Goal: Task Accomplishment & Management: Manage account settings

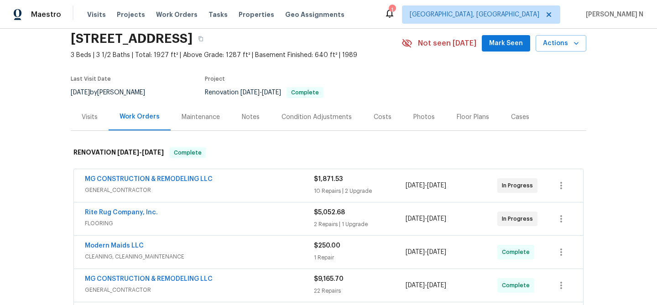
scroll to position [30, 0]
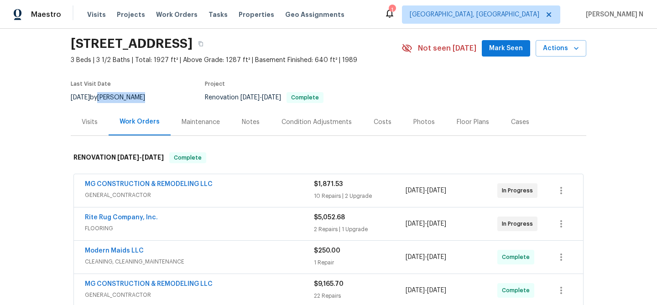
drag, startPoint x: 114, startPoint y: 97, endPoint x: 152, endPoint y: 93, distance: 38.5
click at [152, 93] on div "9/25/2025 by Nelson Flores" at bounding box center [113, 97] width 85 height 11
copy div "Nelson Flores"
click at [204, 45] on icon "button" at bounding box center [200, 43] width 5 height 5
drag, startPoint x: 83, startPoint y: 186, endPoint x: 215, endPoint y: 186, distance: 132.4
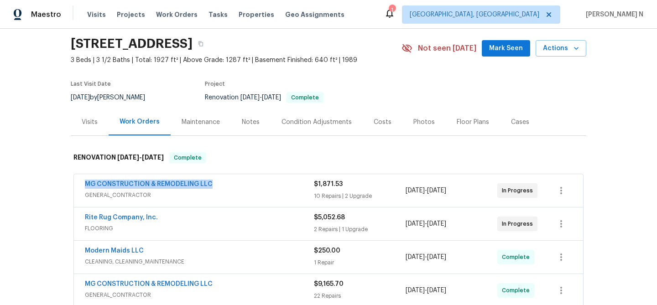
click at [215, 186] on div "MG CONSTRUCTION & REMODELING LLC GENERAL_CONTRACTOR $1,871.53 10 Repairs | 2 Up…" at bounding box center [329, 190] width 510 height 33
copy link "MG CONSTRUCTION & REMODELING LLC"
drag, startPoint x: 84, startPoint y: 218, endPoint x: 158, endPoint y: 218, distance: 74.0
click at [158, 218] on div "Rite Rug Company, Inc. FLOORING $5,052.68 2 Repairs | 1 Upgrade 9/20/2025 - 9/2…" at bounding box center [329, 224] width 510 height 33
copy link "Rite Rug Company, Inc."
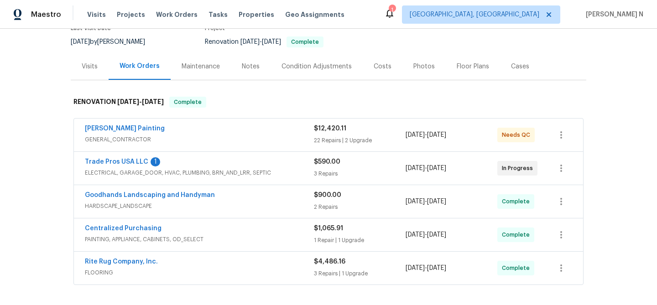
scroll to position [321, 0]
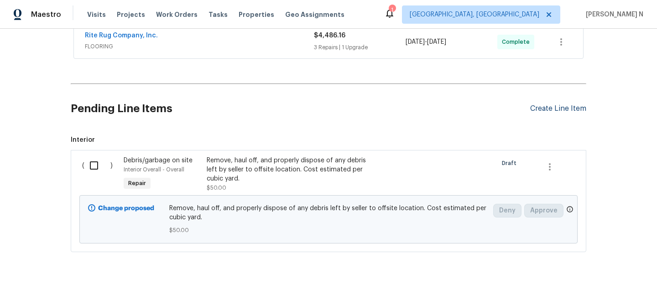
click at [560, 105] on div "Create Line Item" at bounding box center [559, 109] width 56 height 9
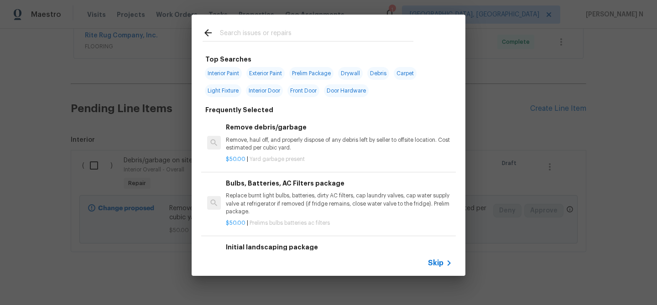
click at [434, 261] on span "Skip" at bounding box center [436, 263] width 16 height 9
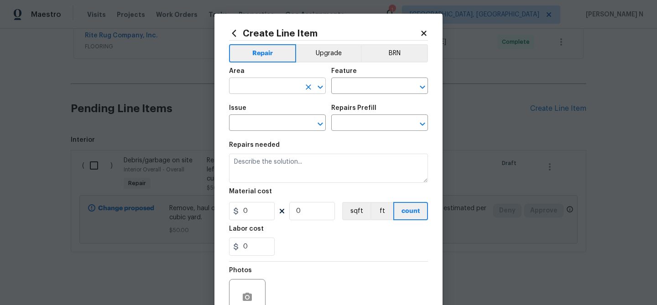
click at [270, 89] on input "text" at bounding box center [264, 87] width 71 height 14
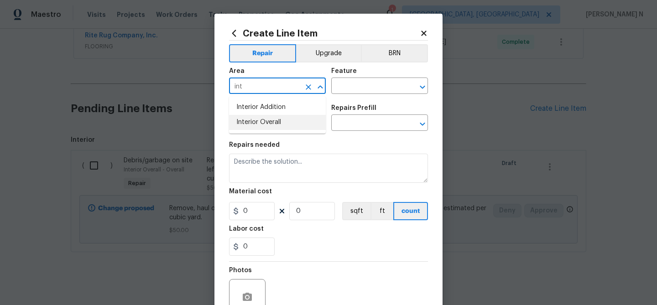
click at [273, 126] on li "Interior Overall" at bounding box center [277, 122] width 97 height 15
type input "Interior Overall"
click at [360, 77] on div "Feature" at bounding box center [379, 74] width 97 height 12
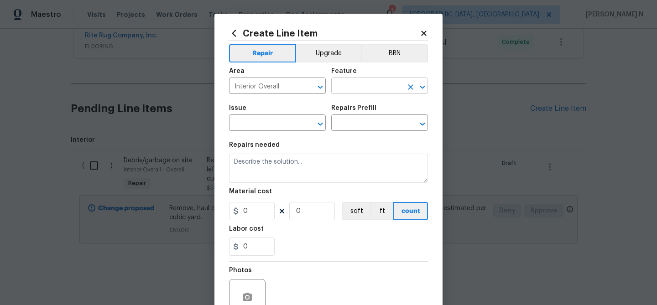
click at [360, 86] on input "text" at bounding box center [366, 87] width 71 height 14
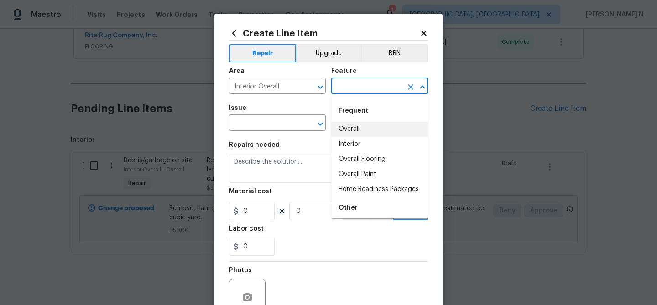
click at [363, 126] on li "Overall" at bounding box center [379, 129] width 97 height 15
type input "Overall"
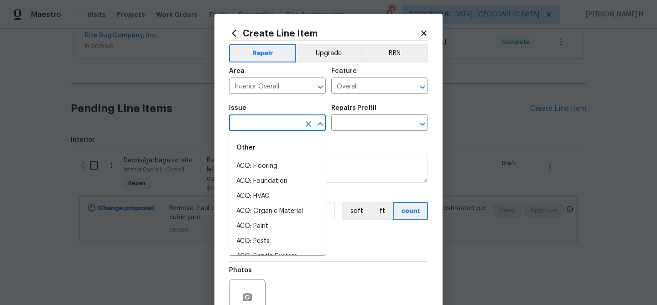
click at [267, 121] on input "text" at bounding box center [264, 124] width 71 height 14
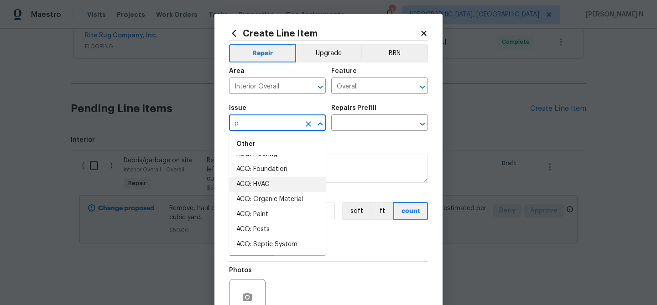
scroll to position [0, 0]
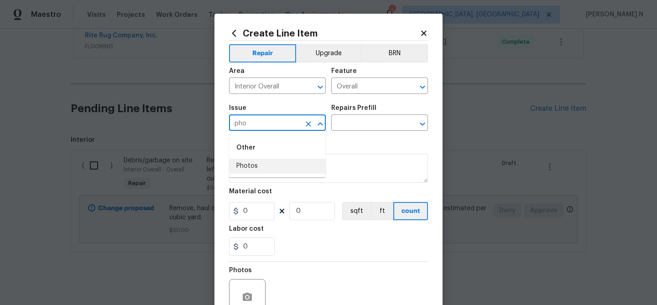
click at [258, 167] on li "Photos" at bounding box center [277, 166] width 97 height 15
type input "Photos"
click at [368, 117] on input "text" at bounding box center [366, 124] width 71 height 14
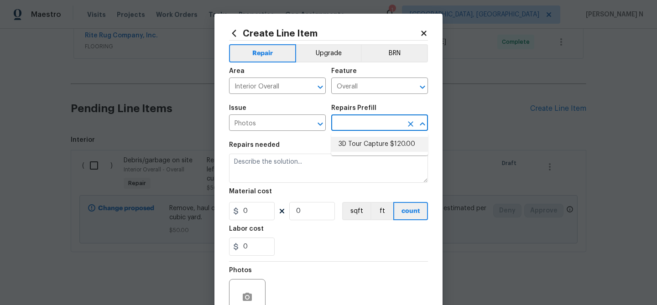
click at [368, 145] on li "3D Tour Capture $120.00" at bounding box center [379, 144] width 97 height 15
type input "3D Tour Capture $120.00"
type textarea "Capture 3D tour of home"
type input "1"
type input "120"
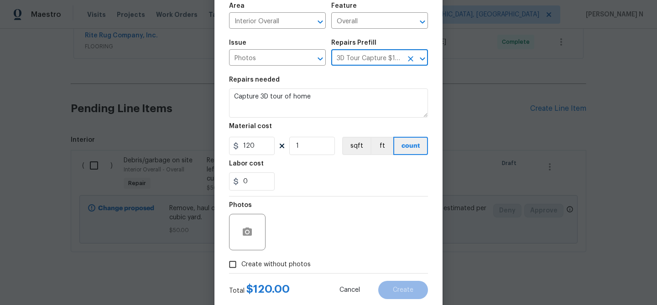
scroll to position [76, 0]
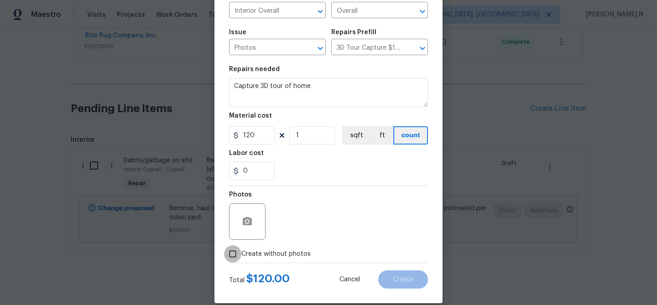
click at [233, 255] on input "Create without photos" at bounding box center [232, 254] width 17 height 17
checkbox input "true"
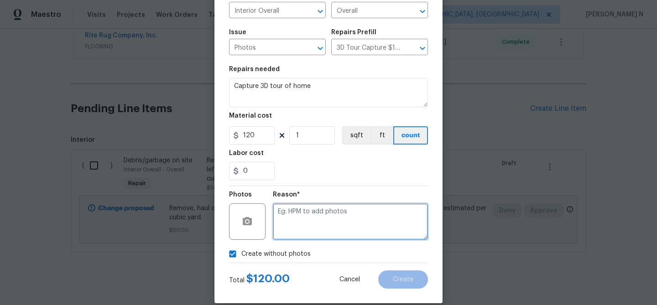
click at [287, 226] on textarea at bounding box center [350, 222] width 155 height 37
type textarea "."
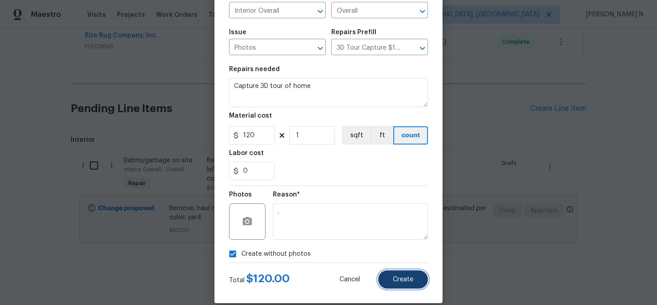
click at [409, 276] on button "Create" at bounding box center [403, 280] width 50 height 18
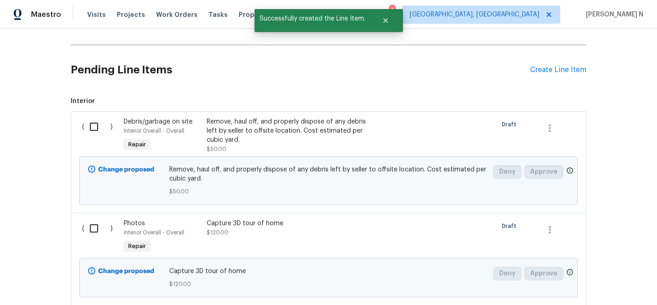
scroll to position [381, 0]
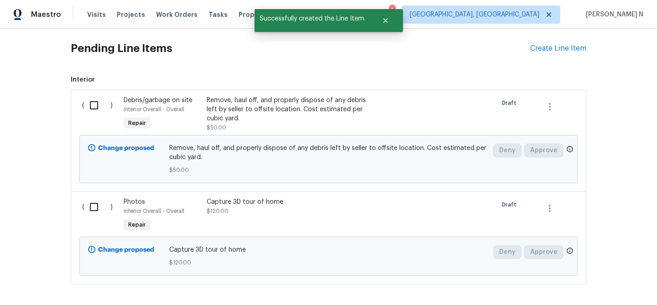
click at [89, 198] on input "checkbox" at bounding box center [97, 207] width 26 height 19
checkbox input "true"
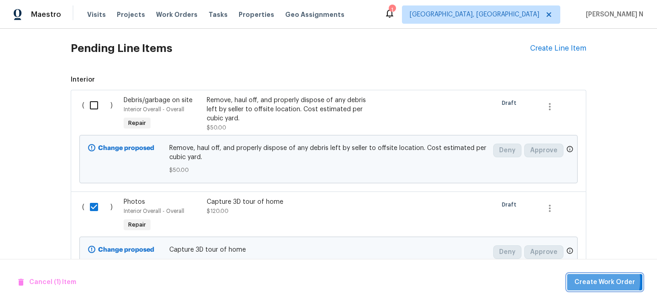
click at [589, 280] on span "Create Work Order" at bounding box center [605, 282] width 61 height 11
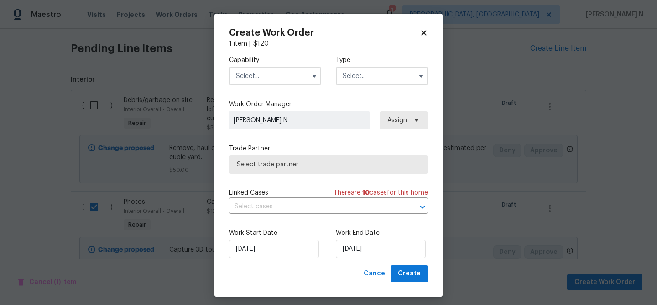
click at [279, 79] on input "text" at bounding box center [275, 76] width 92 height 18
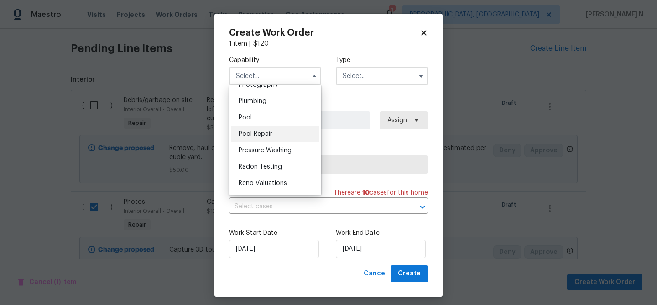
scroll to position [806, 0]
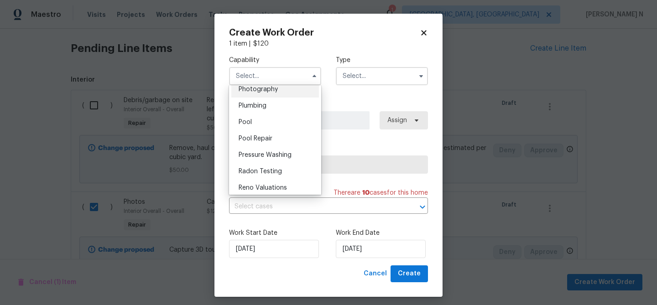
click at [264, 95] on div "Photography" at bounding box center [275, 89] width 88 height 16
type input "Photography"
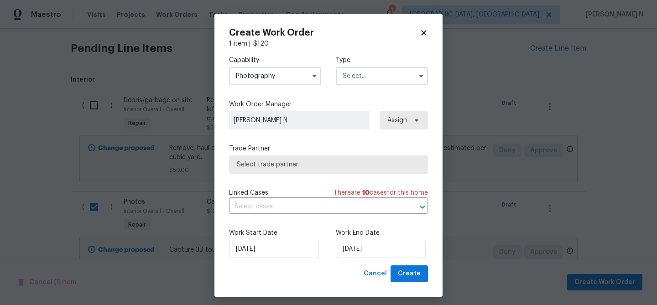
click at [365, 78] on input "text" at bounding box center [382, 76] width 92 height 18
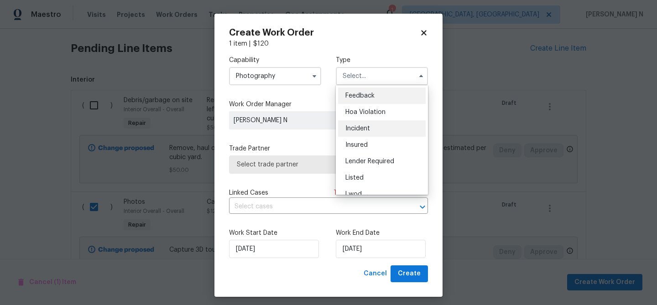
scroll to position [109, 0]
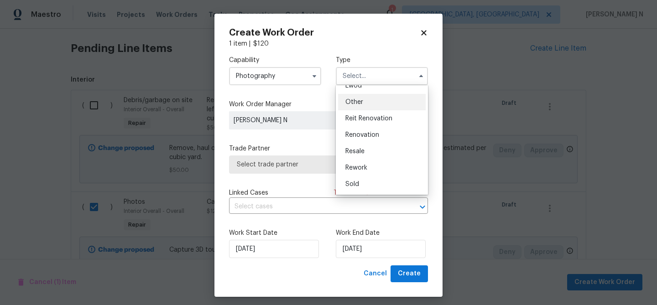
click at [360, 104] on span "Other" at bounding box center [355, 102] width 18 height 6
type input "Other"
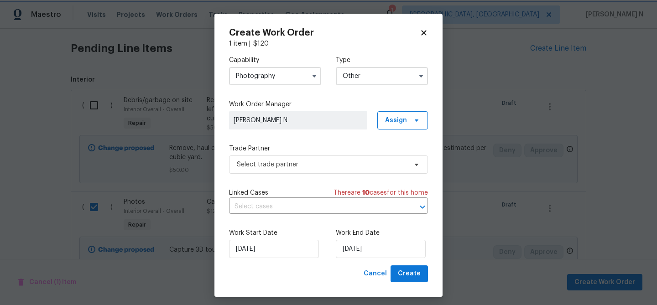
scroll to position [0, 0]
click at [291, 164] on span "Select trade partner" at bounding box center [322, 164] width 170 height 9
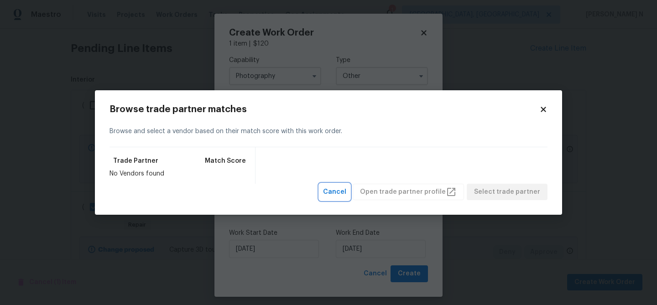
click at [342, 192] on span "Cancel" at bounding box center [334, 192] width 23 height 11
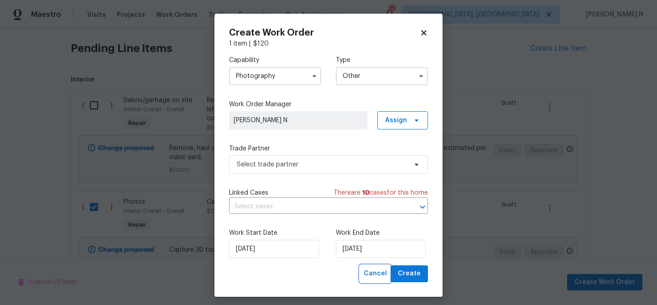
click at [372, 272] on span "Cancel" at bounding box center [375, 273] width 23 height 11
checkbox input "false"
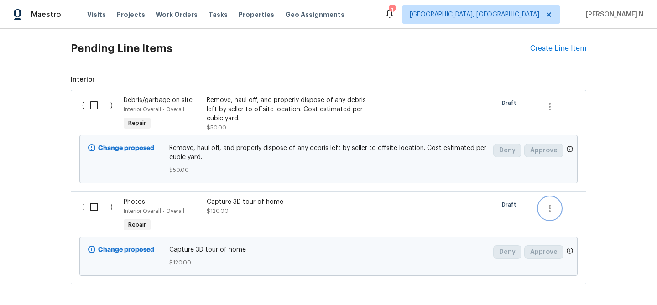
click at [555, 203] on icon "button" at bounding box center [550, 208] width 11 height 11
click at [555, 197] on li "Cancel" at bounding box center [556, 199] width 35 height 15
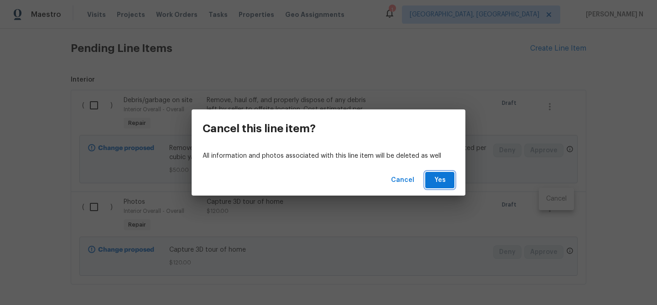
click at [435, 185] on span "Yes" at bounding box center [440, 180] width 15 height 11
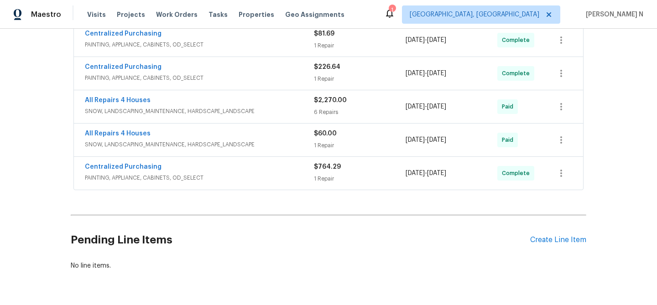
scroll to position [541, 0]
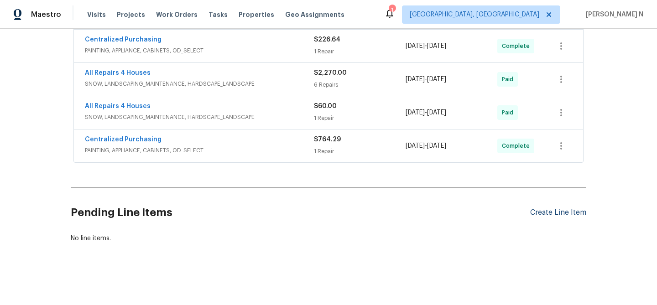
click at [559, 213] on div "Create Line Item" at bounding box center [559, 213] width 56 height 9
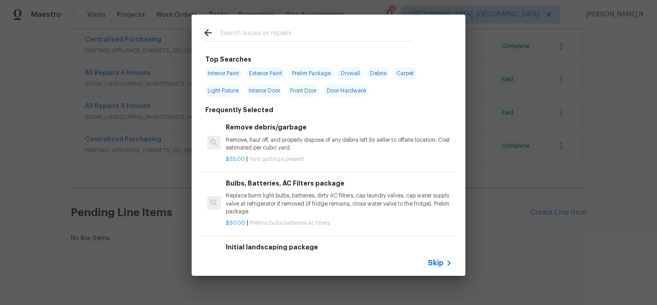
click at [437, 263] on span "Skip" at bounding box center [436, 263] width 16 height 9
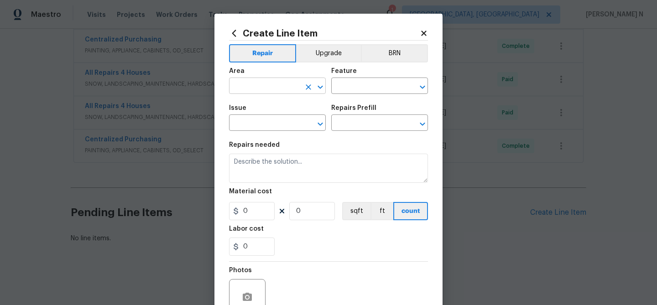
click at [263, 89] on input "text" at bounding box center [264, 87] width 71 height 14
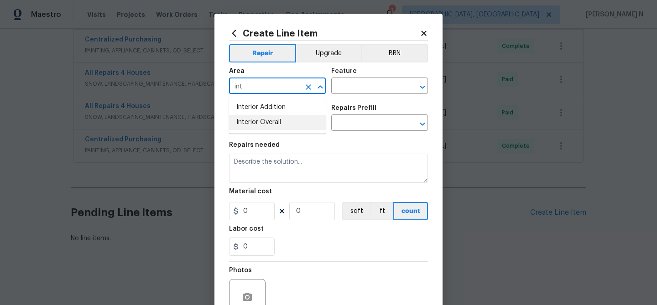
click at [265, 126] on li "Interior Overall" at bounding box center [277, 122] width 97 height 15
type input "Interior Overall"
click at [358, 84] on input "text" at bounding box center [366, 87] width 71 height 14
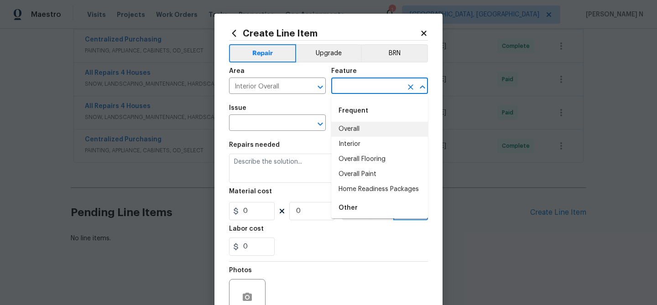
click at [354, 132] on li "Overall" at bounding box center [379, 129] width 97 height 15
type input "Overall"
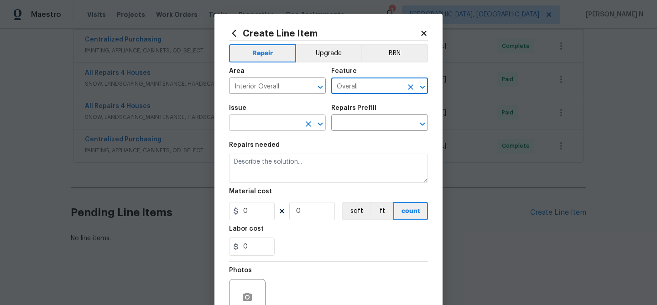
click at [289, 123] on input "text" at bounding box center [264, 124] width 71 height 14
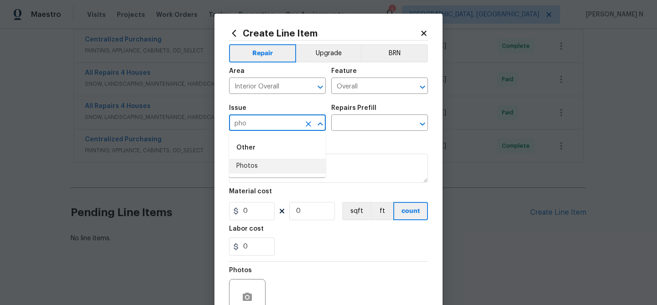
click at [262, 165] on li "Photos" at bounding box center [277, 166] width 97 height 15
type input "Photos"
click at [339, 128] on input "text" at bounding box center [366, 124] width 71 height 14
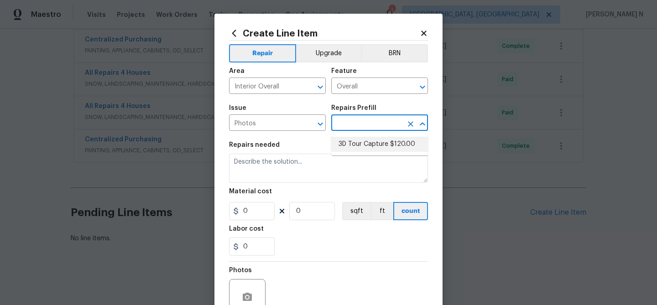
click at [358, 142] on li "3D Tour Capture $120.00" at bounding box center [379, 144] width 97 height 15
type input "3D Tour Capture $120.00"
type textarea "Capture 3D tour of home"
type input "120"
type input "1"
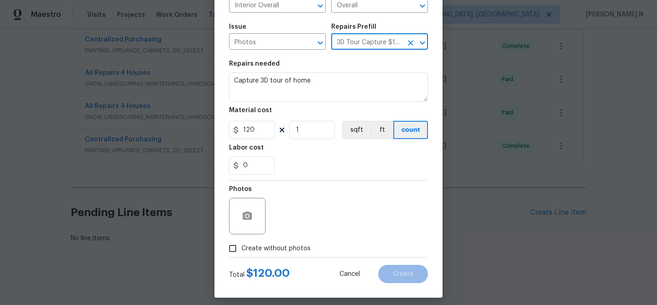
scroll to position [88, 0]
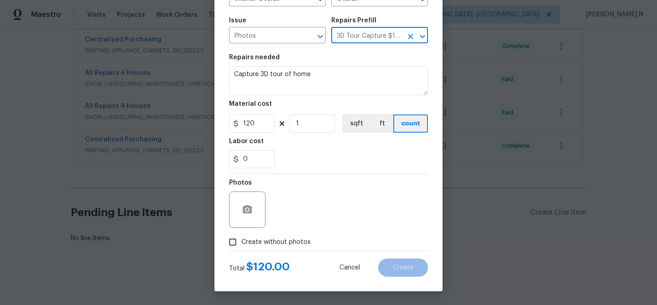
click at [234, 242] on input "Create without photos" at bounding box center [232, 242] width 17 height 17
checkbox input "true"
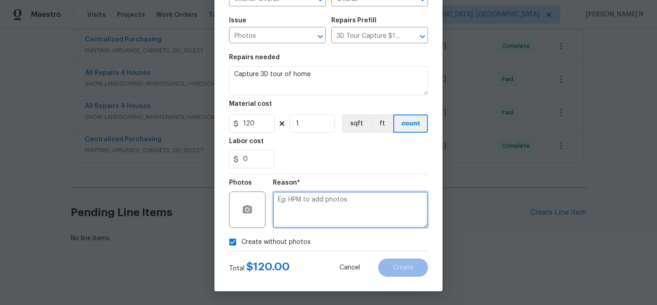
click at [302, 216] on textarea at bounding box center [350, 210] width 155 height 37
type textarea "."
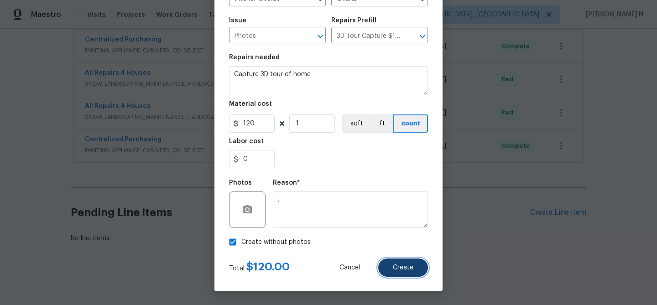
click at [410, 269] on span "Create" at bounding box center [403, 268] width 21 height 7
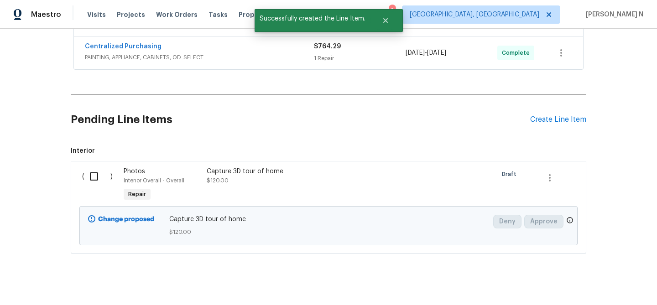
scroll to position [645, 0]
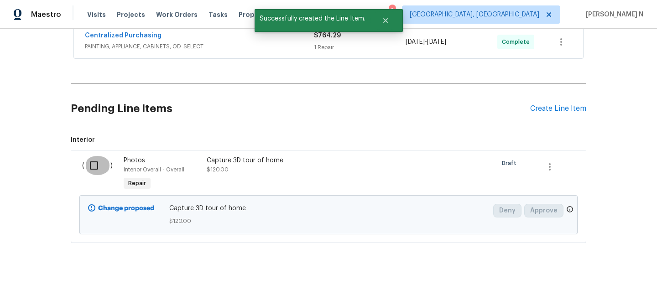
click at [90, 166] on input "checkbox" at bounding box center [97, 165] width 26 height 19
checkbox input "true"
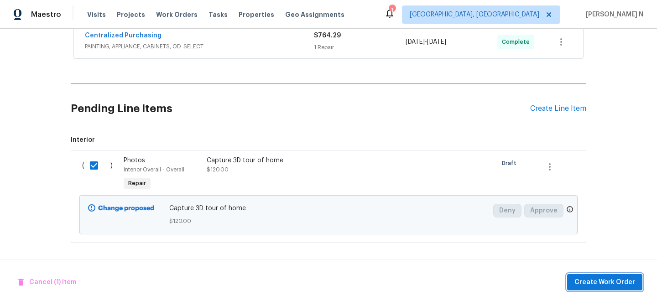
click at [589, 280] on span "Create Work Order" at bounding box center [605, 282] width 61 height 11
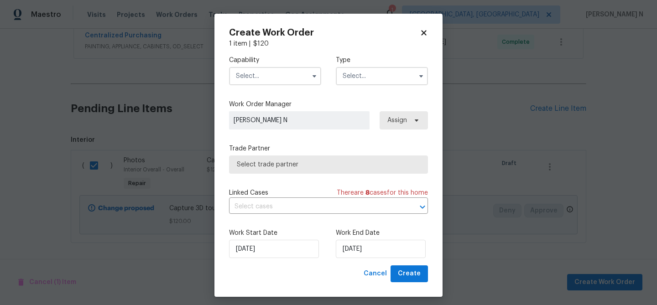
click at [289, 84] on input "text" at bounding box center [275, 76] width 92 height 18
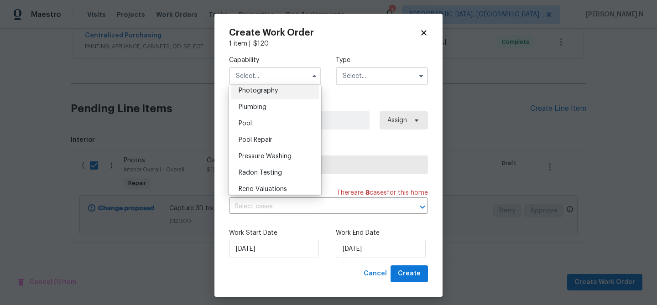
click at [262, 94] on span "Photography" at bounding box center [258, 91] width 39 height 6
type input "Photography"
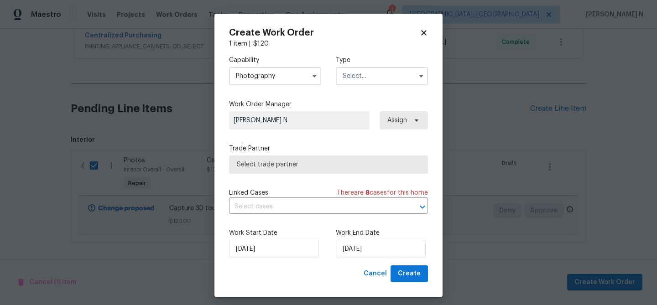
click at [365, 80] on input "text" at bounding box center [382, 76] width 92 height 18
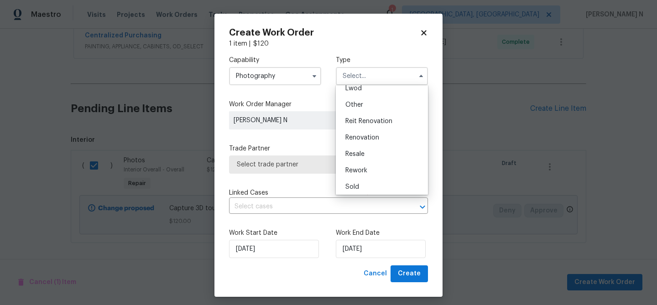
scroll to position [107, 0]
click at [360, 111] on div "Other" at bounding box center [382, 103] width 88 height 16
type input "Other"
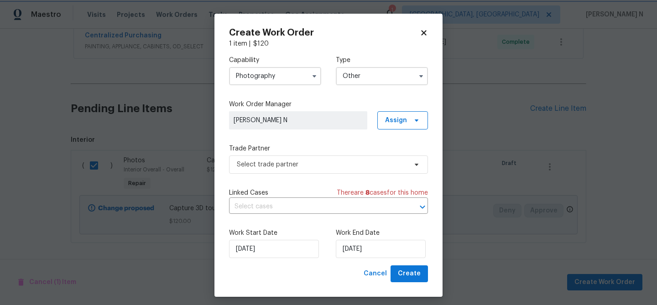
scroll to position [0, 0]
click at [298, 178] on div "Capability Photography Type Other Work Order Manager Nijanthan N Assign Trade P…" at bounding box center [328, 156] width 199 height 217
click at [298, 171] on span "Select trade partner" at bounding box center [328, 165] width 199 height 18
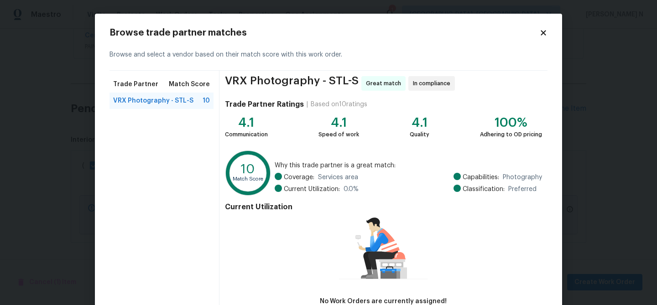
scroll to position [60, 0]
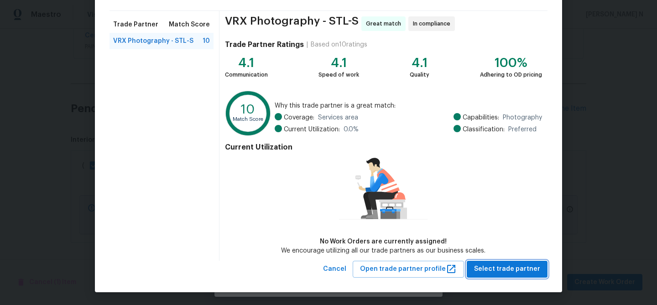
click at [525, 269] on span "Select trade partner" at bounding box center [507, 269] width 66 height 11
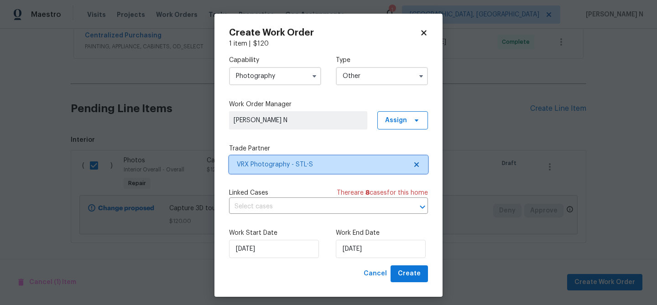
scroll to position [0, 0]
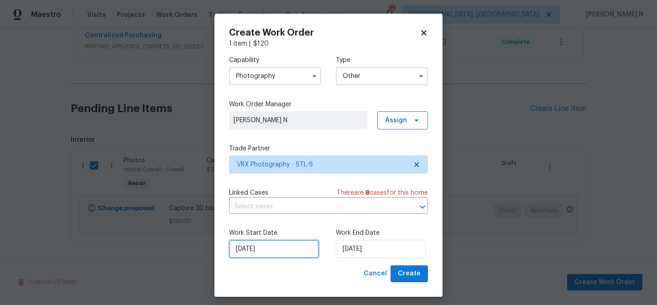
click at [271, 250] on input "02/10/2025" at bounding box center [274, 249] width 90 height 18
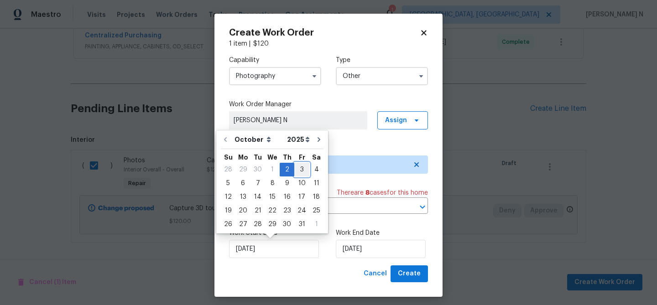
click at [300, 169] on div "3" at bounding box center [301, 169] width 15 height 13
type input "03/10/2025"
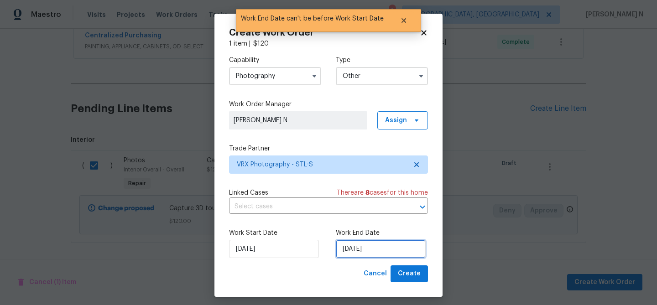
click at [362, 251] on input "03/10/2025" at bounding box center [381, 249] width 90 height 18
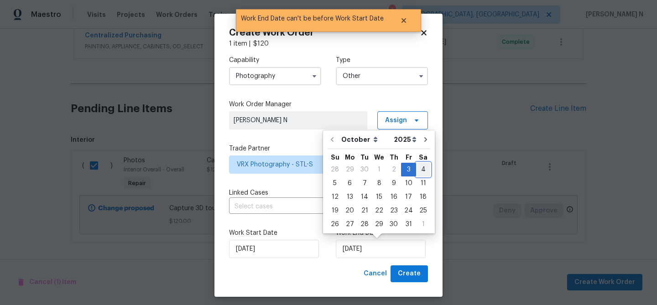
click at [421, 166] on div "4" at bounding box center [423, 169] width 14 height 13
type input "04/10/2025"
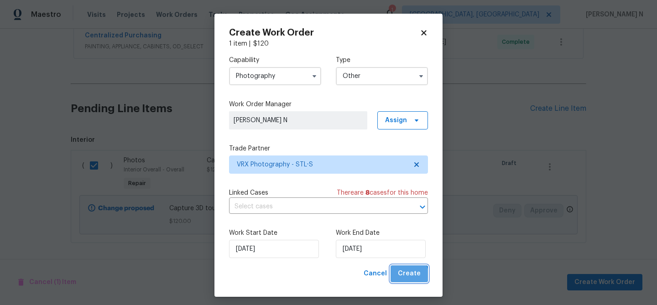
click at [407, 277] on span "Create" at bounding box center [409, 273] width 23 height 11
checkbox input "false"
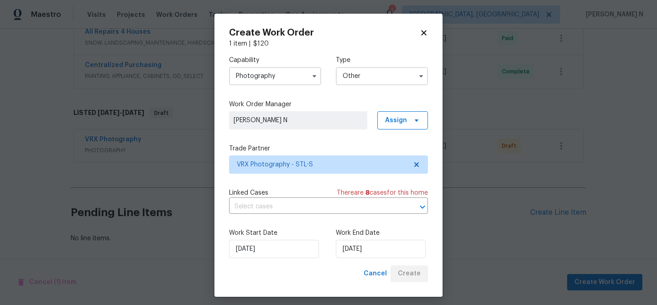
scroll to position [615, 0]
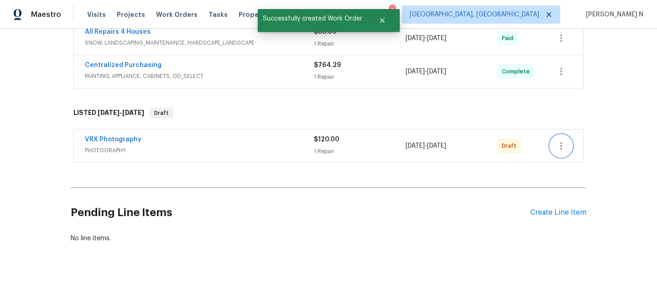
click at [561, 147] on icon "button" at bounding box center [562, 145] width 2 height 7
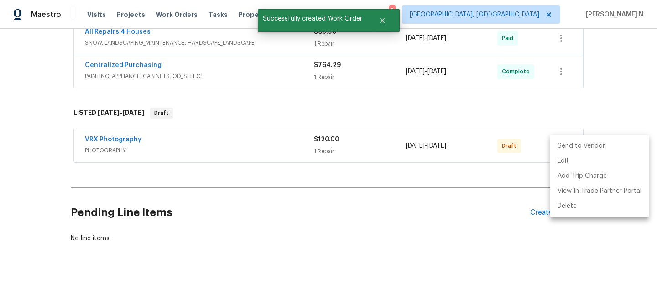
click at [561, 147] on li "Send to Vendor" at bounding box center [600, 146] width 99 height 15
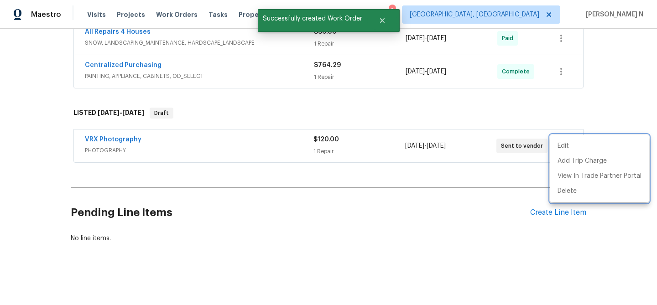
click at [269, 190] on div at bounding box center [328, 152] width 657 height 305
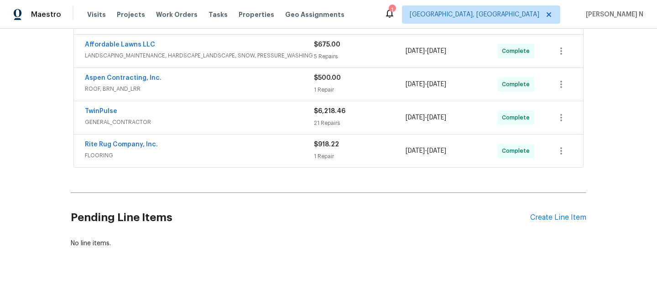
scroll to position [241, 0]
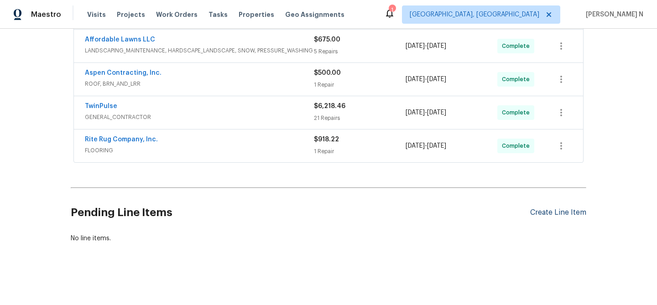
click at [547, 216] on div "Create Line Item" at bounding box center [559, 213] width 56 height 9
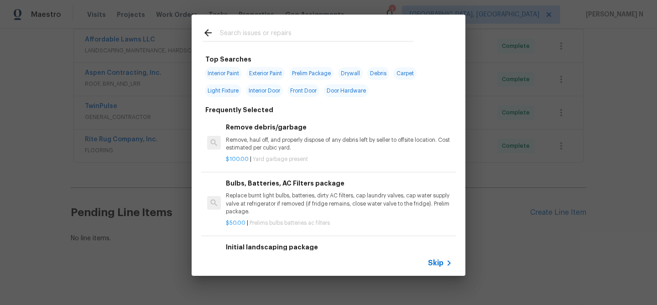
click at [441, 264] on span "Skip" at bounding box center [436, 263] width 16 height 9
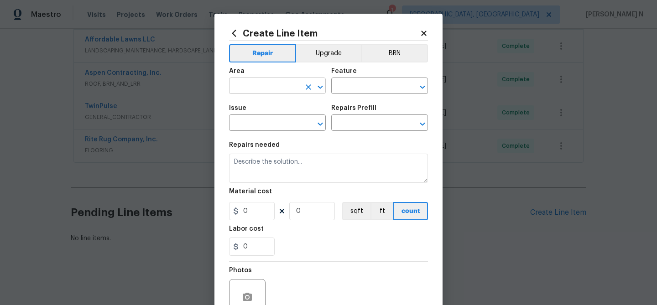
click at [256, 87] on input "text" at bounding box center [264, 87] width 71 height 14
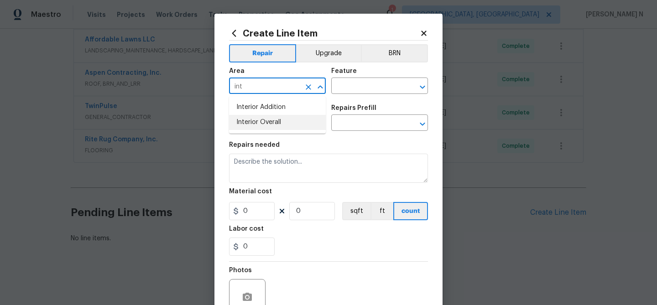
click at [261, 126] on li "Interior Overall" at bounding box center [277, 122] width 97 height 15
type input "Interior Overall"
click at [372, 88] on input "text" at bounding box center [366, 87] width 71 height 14
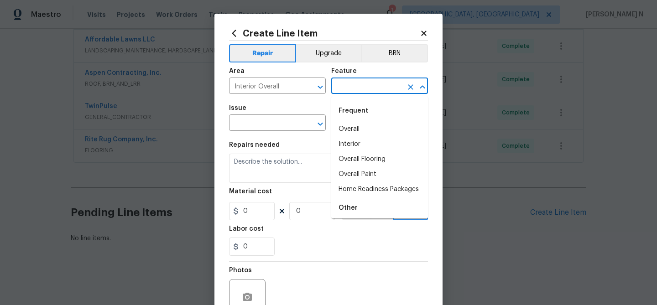
click at [363, 132] on li "Overall" at bounding box center [379, 129] width 97 height 15
type input "Overall"
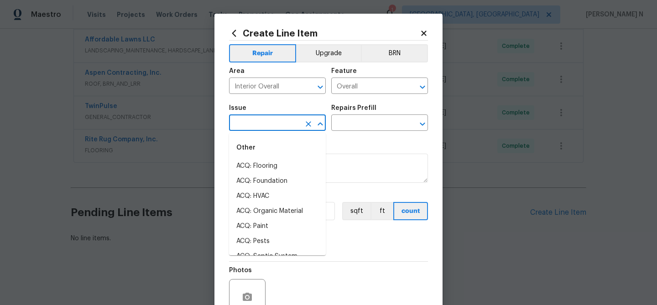
click at [261, 124] on input "text" at bounding box center [264, 124] width 71 height 14
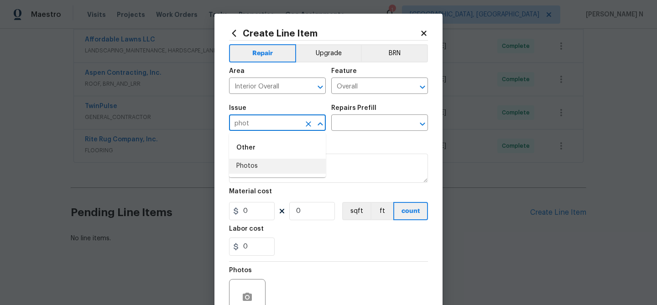
click at [255, 168] on li "Photos" at bounding box center [277, 166] width 97 height 15
type input "Photos"
click at [369, 126] on input "text" at bounding box center [366, 124] width 71 height 14
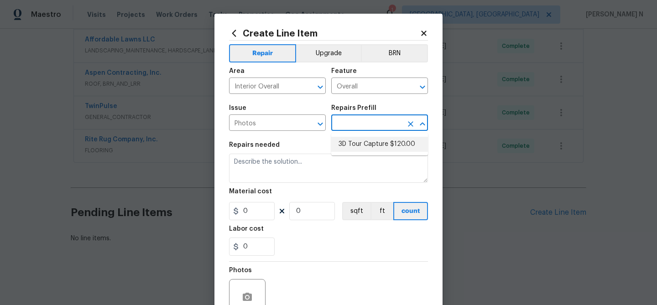
click at [363, 149] on li "3D Tour Capture $120.00" at bounding box center [379, 144] width 97 height 15
type input "3D Tour Capture $120.00"
type textarea "Capture 3D tour of home"
type input "1"
type input "120"
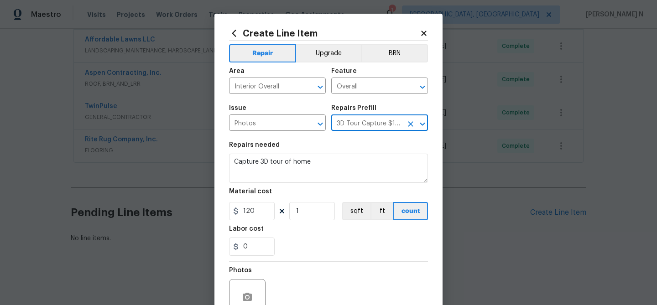
scroll to position [88, 0]
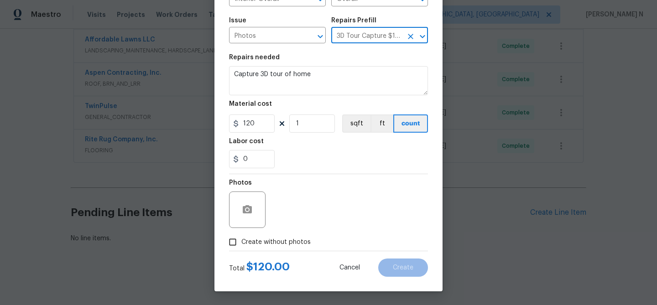
click at [236, 245] on input "Create without photos" at bounding box center [232, 242] width 17 height 17
checkbox input "true"
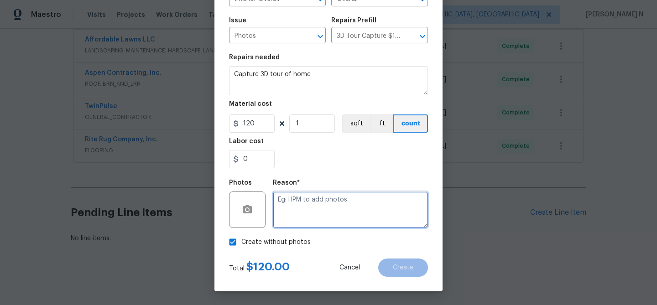
click at [310, 219] on textarea at bounding box center [350, 210] width 155 height 37
type textarea "."
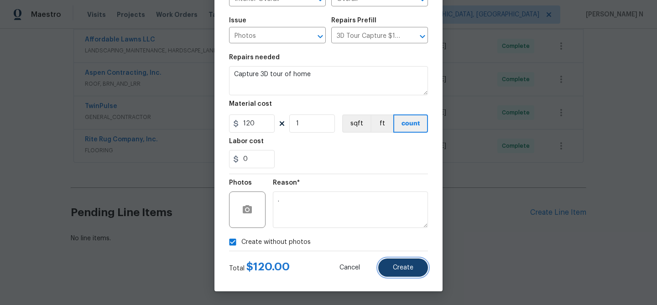
click at [410, 269] on span "Create" at bounding box center [403, 268] width 21 height 7
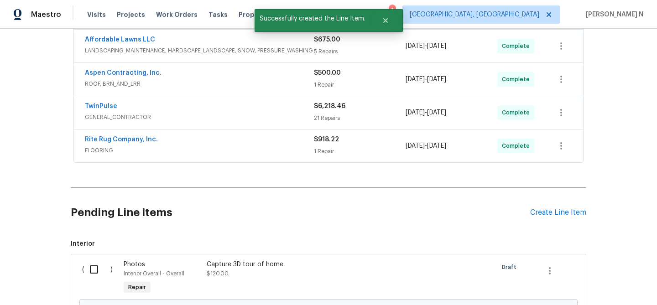
scroll to position [345, 0]
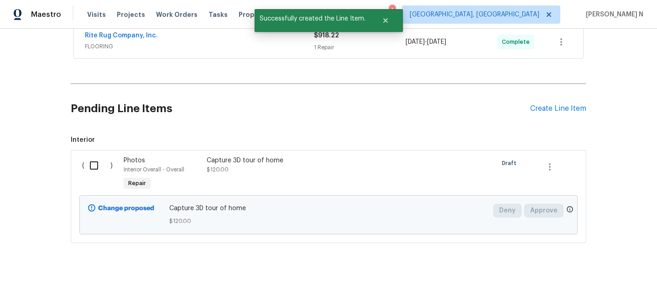
click at [95, 167] on input "checkbox" at bounding box center [97, 165] width 26 height 19
checkbox input "true"
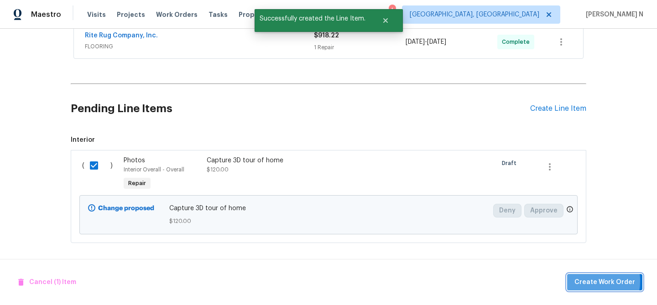
click at [585, 281] on span "Create Work Order" at bounding box center [605, 282] width 61 height 11
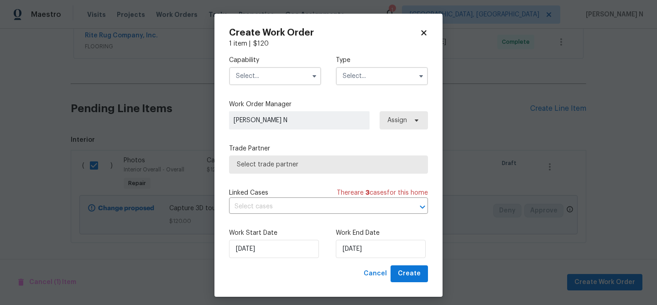
click at [272, 80] on input "text" at bounding box center [275, 76] width 92 height 18
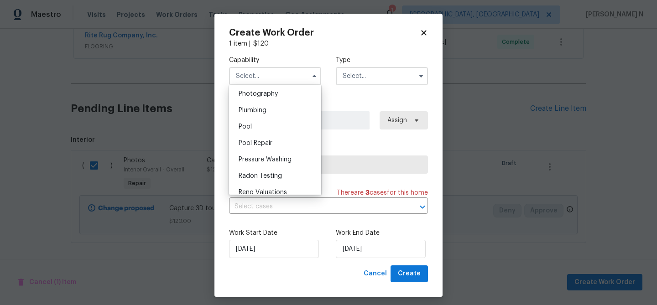
scroll to position [795, 0]
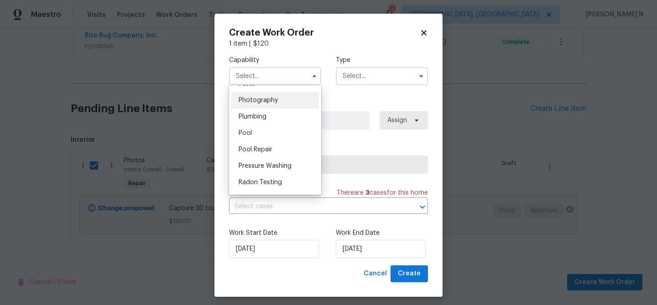
click at [263, 99] on span "Photography" at bounding box center [258, 100] width 39 height 6
type input "Photography"
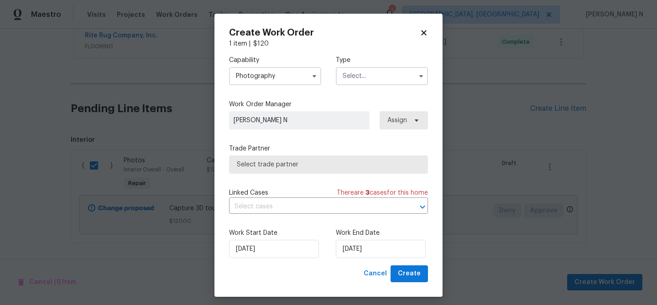
click at [375, 79] on input "text" at bounding box center [382, 76] width 92 height 18
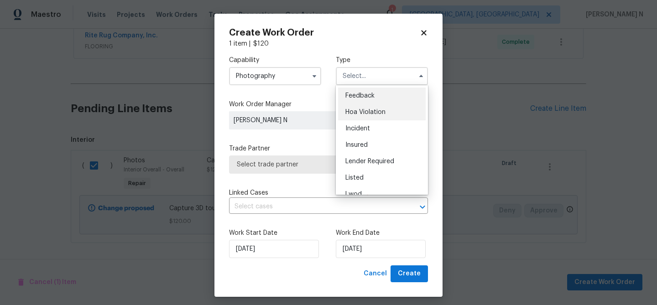
scroll to position [109, 0]
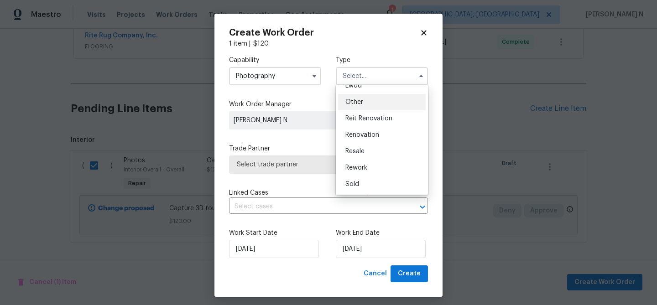
click at [362, 106] on div "Other" at bounding box center [382, 102] width 88 height 16
type input "Other"
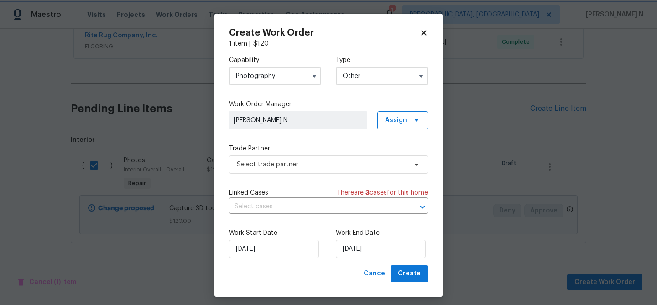
scroll to position [0, 0]
click at [323, 162] on span "Select trade partner" at bounding box center [322, 164] width 170 height 9
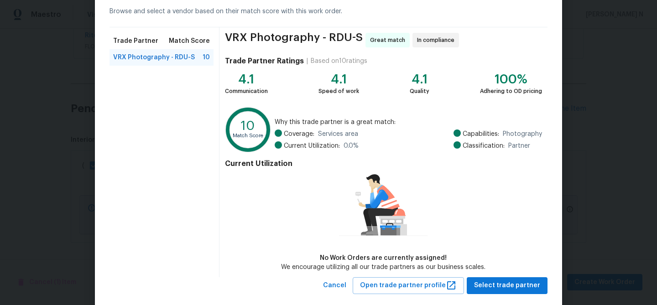
scroll to position [60, 0]
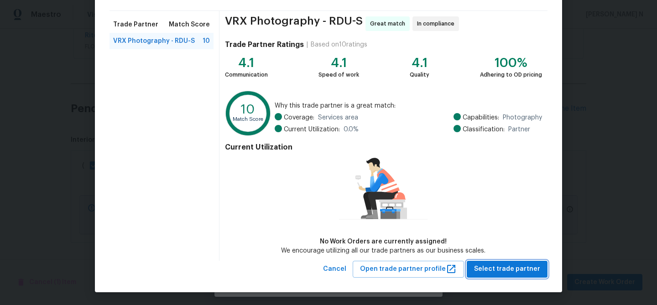
click at [485, 266] on span "Select trade partner" at bounding box center [507, 269] width 66 height 11
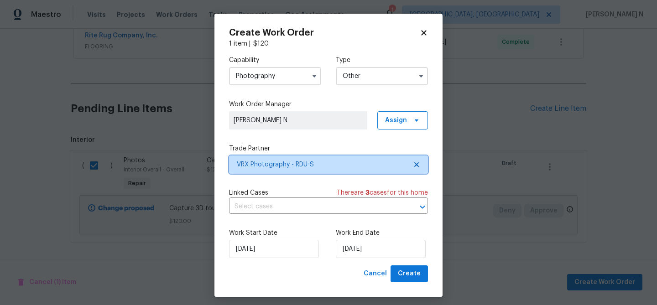
scroll to position [0, 0]
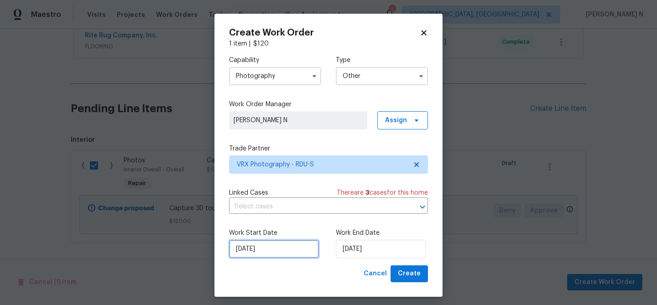
click at [258, 250] on input "02/10/2025" at bounding box center [274, 249] width 90 height 18
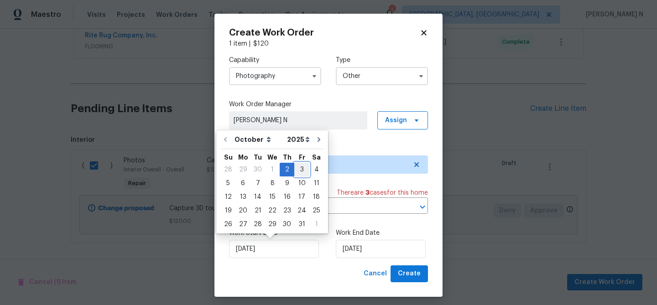
click at [303, 172] on div "3" at bounding box center [301, 169] width 15 height 13
type input "03/10/2025"
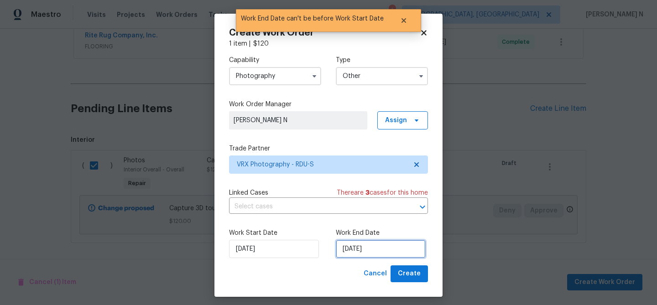
click at [398, 255] on input "03/10/2025" at bounding box center [381, 249] width 90 height 18
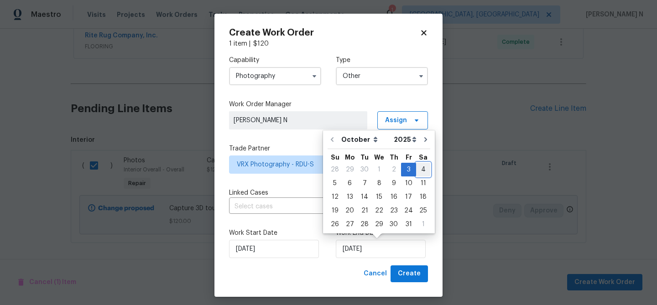
click at [423, 169] on div "4" at bounding box center [423, 169] width 14 height 13
type input "04/10/2025"
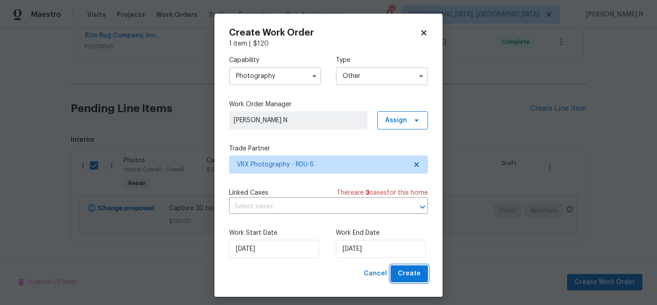
click at [415, 273] on span "Create" at bounding box center [409, 273] width 23 height 11
checkbox input "false"
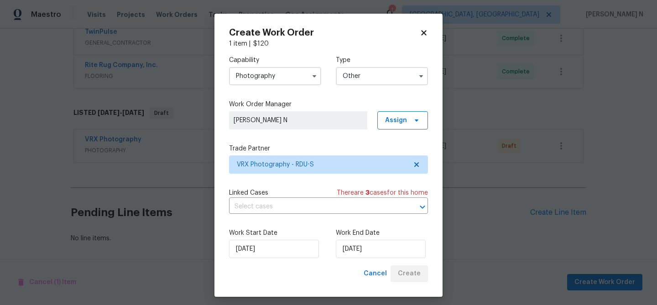
scroll to position [315, 0]
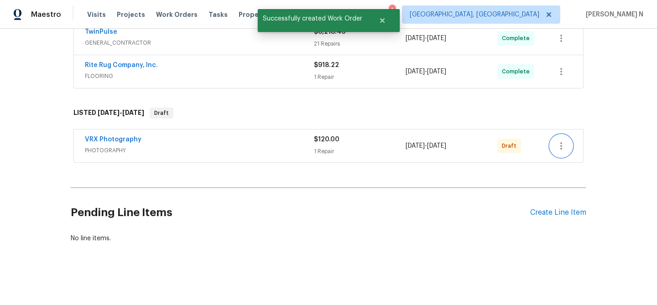
click at [563, 150] on icon "button" at bounding box center [561, 146] width 11 height 11
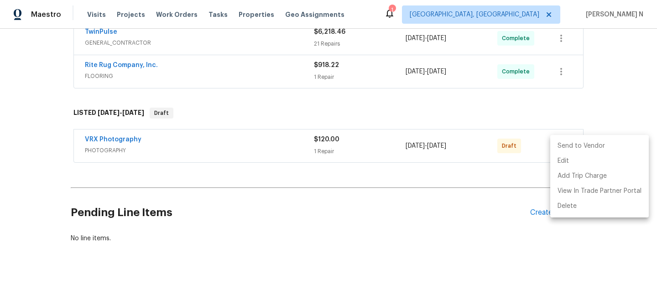
click at [579, 147] on li "Send to Vendor" at bounding box center [600, 146] width 99 height 15
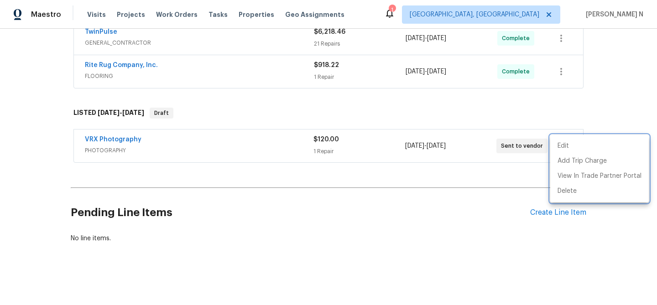
click at [219, 121] on div at bounding box center [328, 152] width 657 height 305
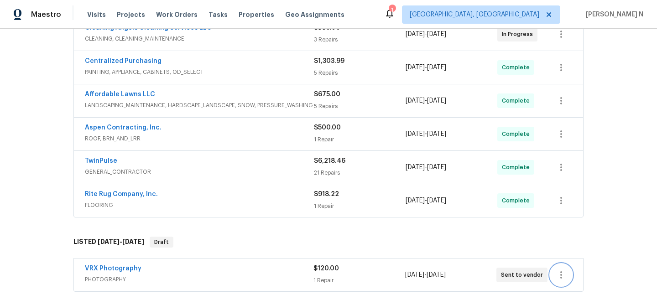
scroll to position [0, 0]
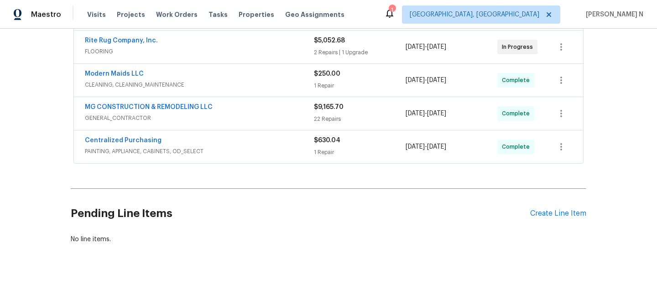
scroll to position [208, 0]
click at [557, 213] on div "Create Line Item" at bounding box center [559, 213] width 56 height 9
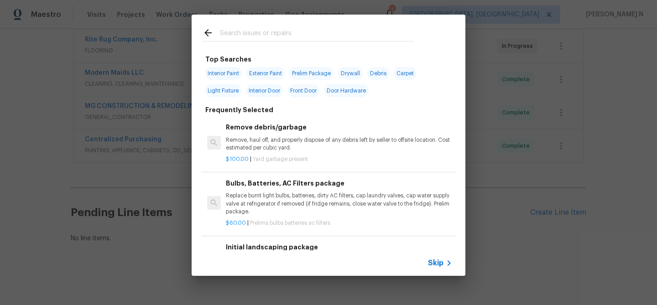
click at [438, 264] on span "Skip" at bounding box center [436, 263] width 16 height 9
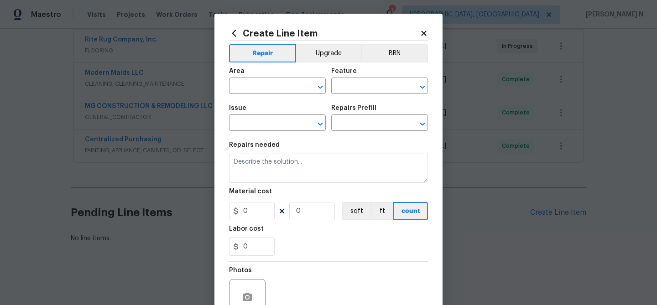
click at [261, 75] on div "Area" at bounding box center [277, 74] width 97 height 12
click at [262, 79] on div "Area" at bounding box center [277, 74] width 97 height 12
click at [263, 83] on input "text" at bounding box center [264, 87] width 71 height 14
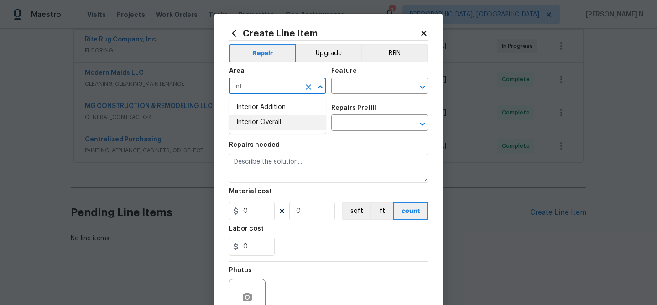
click at [273, 124] on li "Interior Overall" at bounding box center [277, 122] width 97 height 15
type input "Interior Overall"
click at [378, 90] on input "text" at bounding box center [366, 87] width 71 height 14
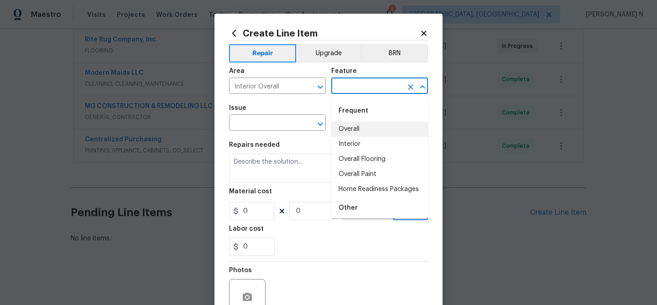
click at [368, 128] on li "Overall" at bounding box center [379, 129] width 97 height 15
type input "Overall"
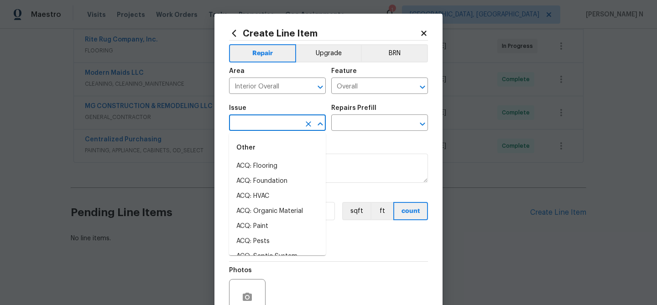
click at [260, 129] on input "text" at bounding box center [264, 124] width 71 height 14
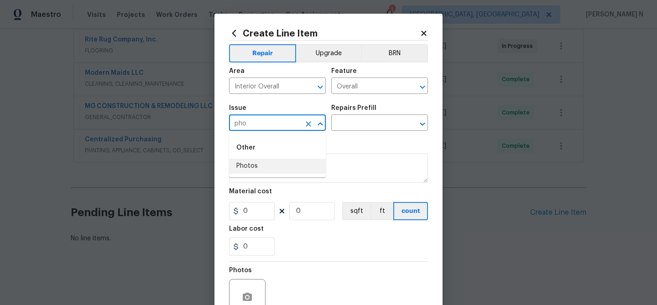
click at [256, 163] on li "Photos" at bounding box center [277, 166] width 97 height 15
type input "Photos"
click at [354, 126] on input "text" at bounding box center [366, 124] width 71 height 14
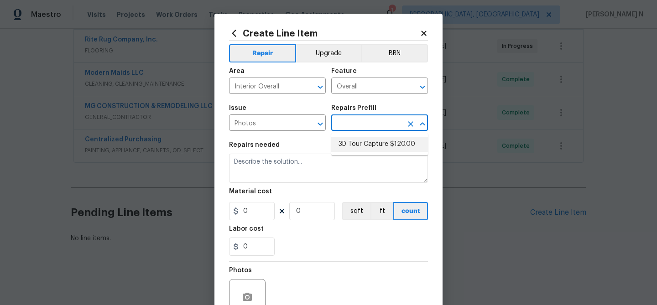
click at [355, 143] on li "3D Tour Capture $120.00" at bounding box center [379, 144] width 97 height 15
type input "3D Tour Capture $120.00"
type textarea "Capture 3D tour of home"
type input "1"
type input "120"
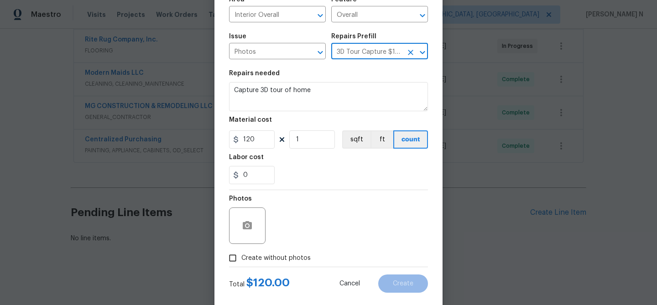
scroll to position [88, 0]
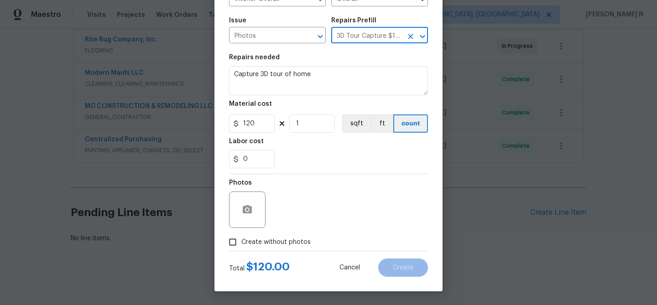
click at [236, 242] on input "Create without photos" at bounding box center [232, 242] width 17 height 17
checkbox input "true"
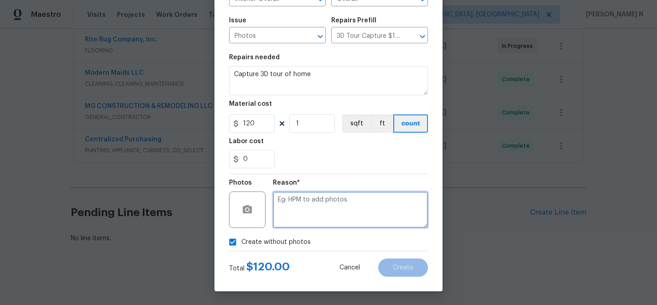
click at [304, 216] on textarea at bounding box center [350, 210] width 155 height 37
type textarea "."
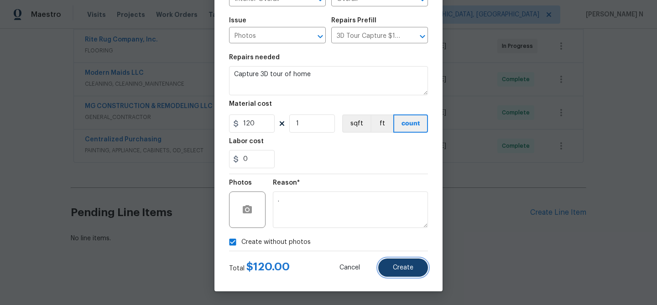
click at [402, 269] on span "Create" at bounding box center [403, 268] width 21 height 7
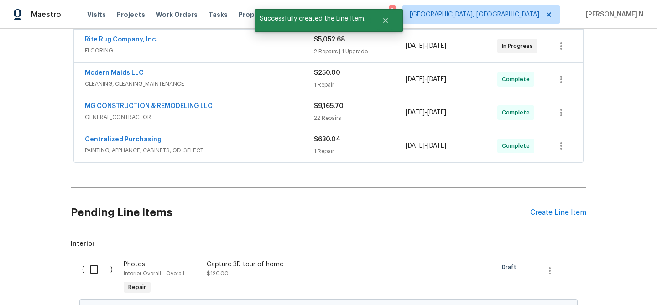
scroll to position [312, 0]
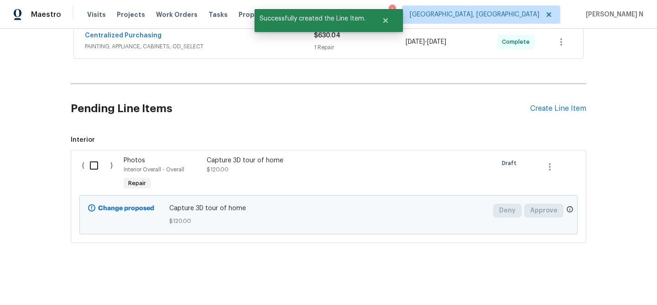
click at [97, 159] on input "checkbox" at bounding box center [97, 165] width 26 height 19
checkbox input "true"
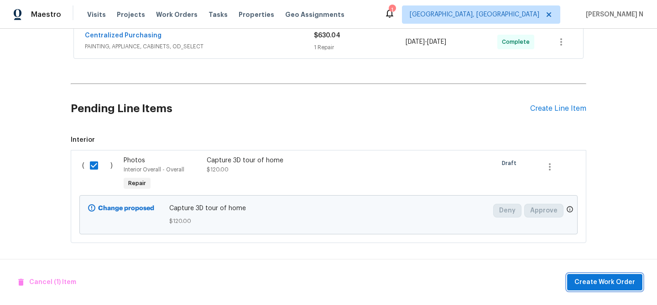
click at [588, 282] on span "Create Work Order" at bounding box center [605, 282] width 61 height 11
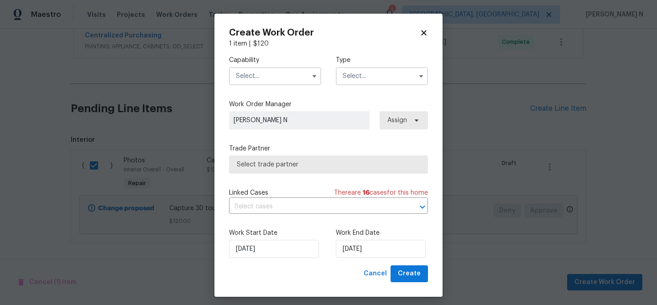
click at [260, 75] on input "text" at bounding box center [275, 76] width 92 height 18
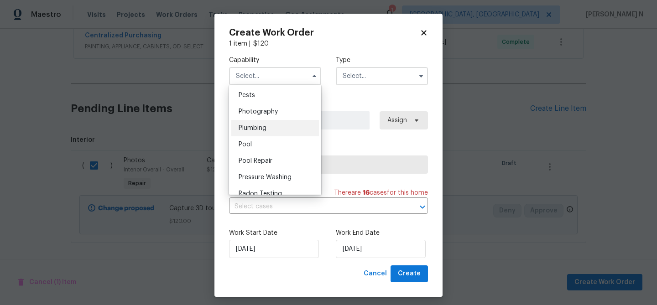
scroll to position [782, 0]
click at [257, 110] on span "Photography" at bounding box center [258, 113] width 39 height 6
type input "Photography"
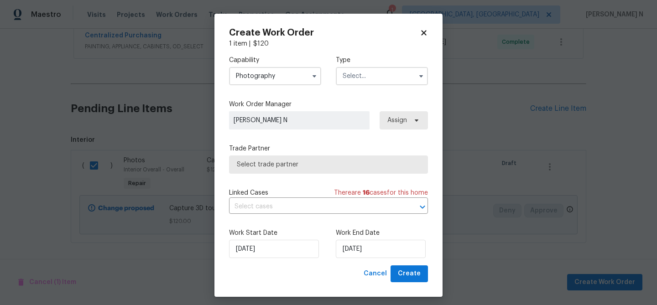
click at [372, 75] on input "text" at bounding box center [382, 76] width 92 height 18
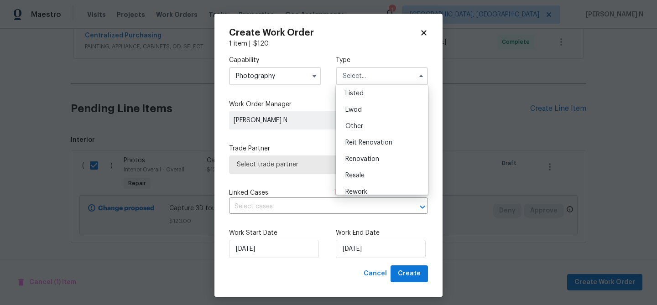
scroll to position [109, 0]
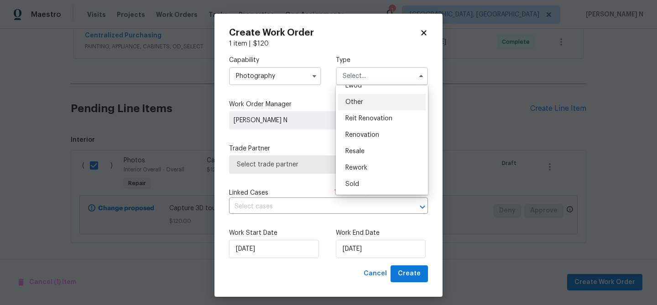
click at [357, 99] on div "Other" at bounding box center [382, 102] width 88 height 16
type input "Other"
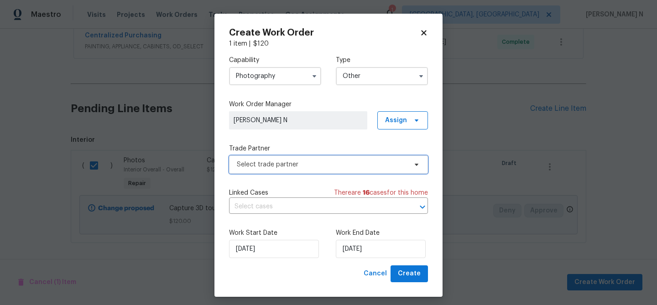
click at [281, 170] on span "Select trade partner" at bounding box center [328, 165] width 199 height 18
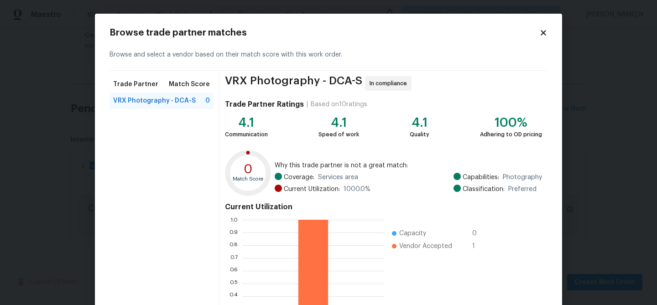
scroll to position [97, 0]
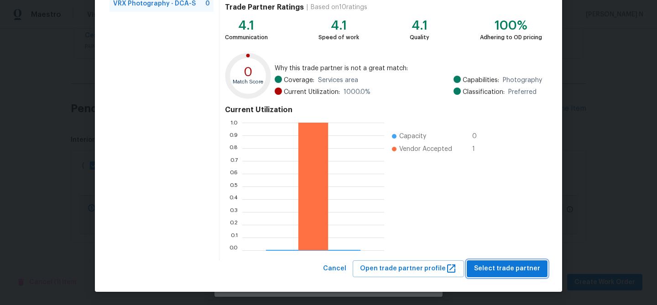
click at [499, 266] on span "Select trade partner" at bounding box center [507, 268] width 66 height 11
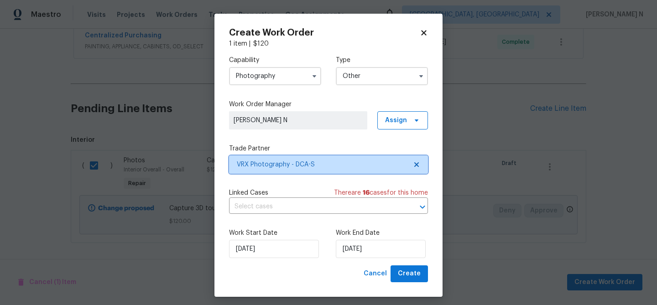
scroll to position [0, 0]
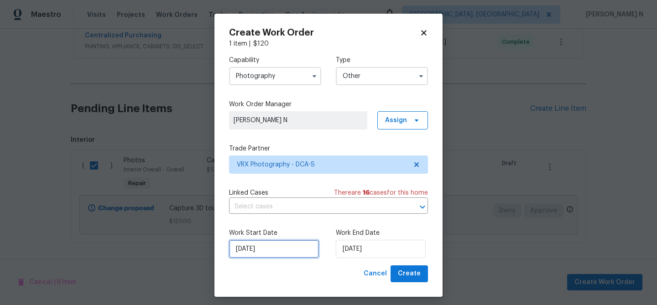
click at [258, 243] on input "02/10/2025" at bounding box center [274, 249] width 90 height 18
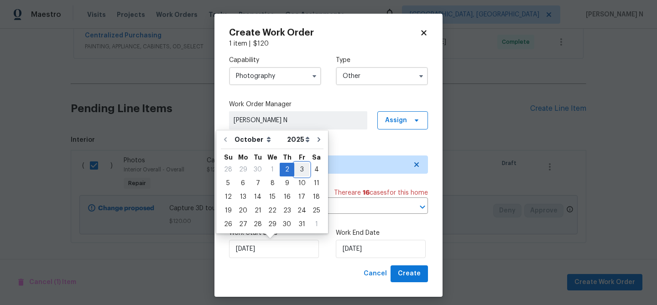
click at [299, 172] on div "3" at bounding box center [301, 169] width 15 height 13
type input "03/10/2025"
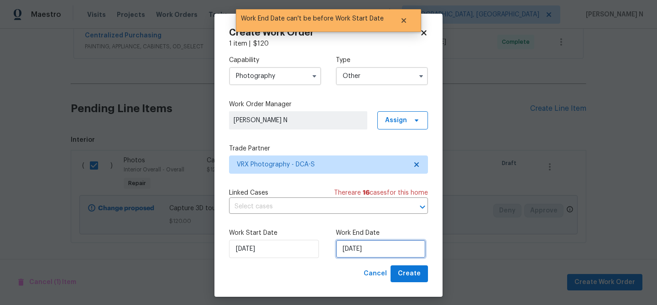
click at [375, 249] on input "03/10/2025" at bounding box center [381, 249] width 90 height 18
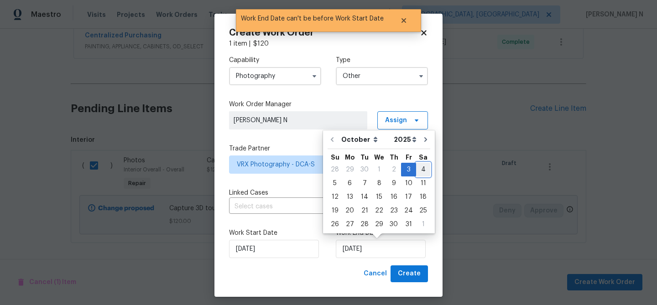
click at [423, 167] on div "4" at bounding box center [423, 169] width 14 height 13
type input "04/10/2025"
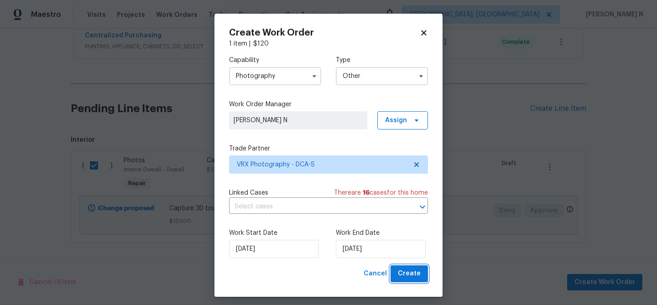
click at [413, 273] on span "Create" at bounding box center [409, 273] width 23 height 11
checkbox input "false"
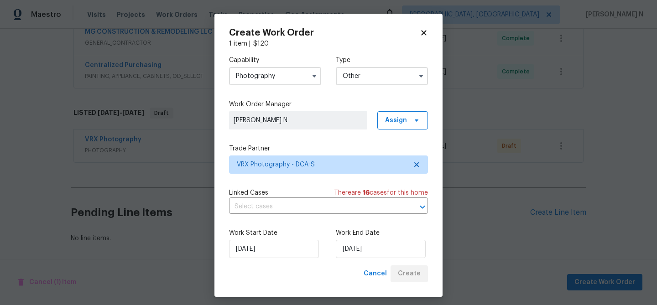
scroll to position [282, 0]
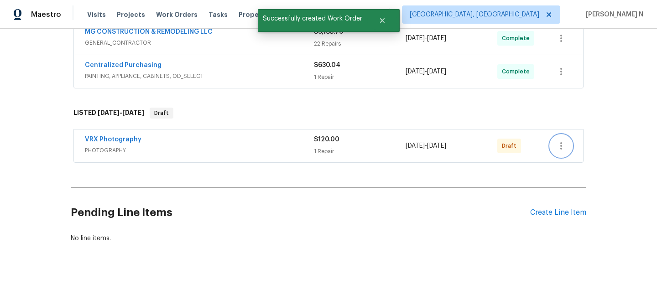
click at [561, 144] on icon "button" at bounding box center [561, 146] width 11 height 11
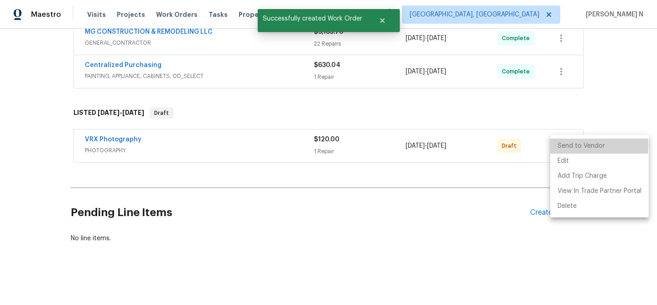
click at [568, 146] on li "Send to Vendor" at bounding box center [600, 146] width 99 height 15
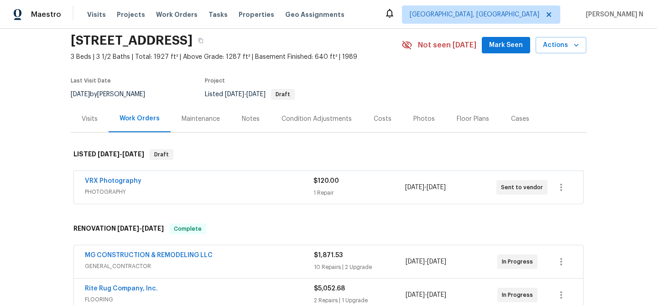
scroll to position [0, 0]
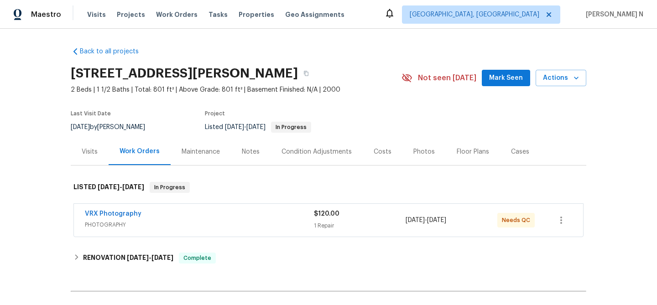
click at [168, 223] on span "PHOTOGRAPHY" at bounding box center [199, 225] width 229 height 9
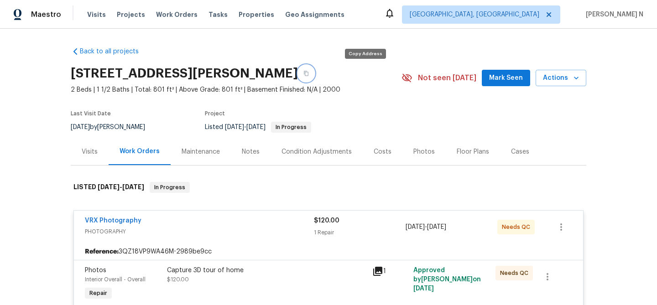
click at [309, 74] on icon "button" at bounding box center [306, 73] width 5 height 5
click at [309, 72] on icon "button" at bounding box center [306, 73] width 5 height 5
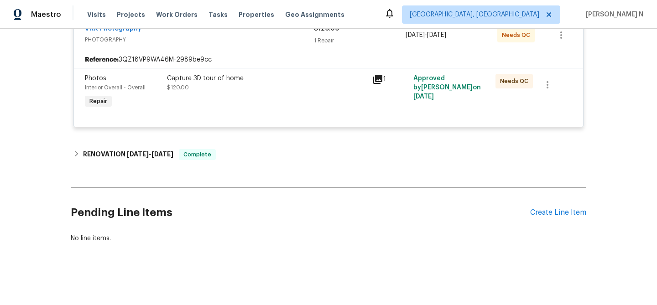
scroll to position [142, 0]
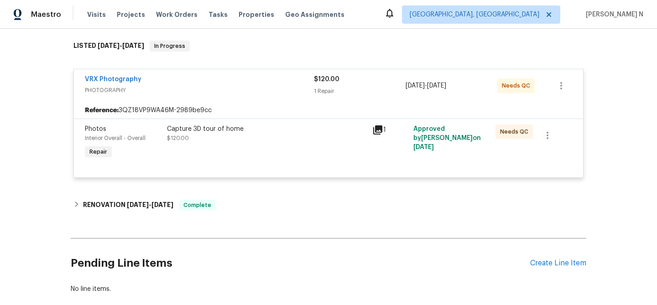
click at [314, 116] on div "Reference: 3QZ18VP9WA46M-2989be9cc" at bounding box center [329, 110] width 510 height 16
click at [316, 132] on div "Capture 3D tour of home" at bounding box center [267, 129] width 200 height 9
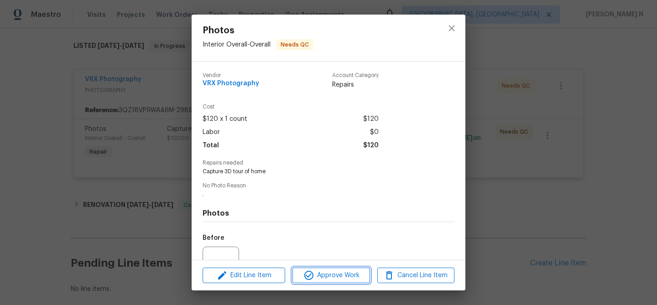
click at [336, 277] on span "Approve Work" at bounding box center [331, 275] width 72 height 11
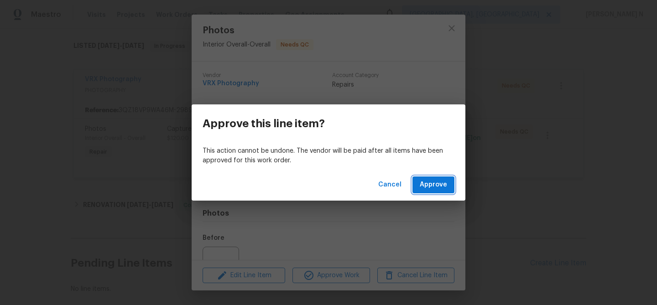
click at [433, 182] on span "Approve" at bounding box center [433, 184] width 27 height 11
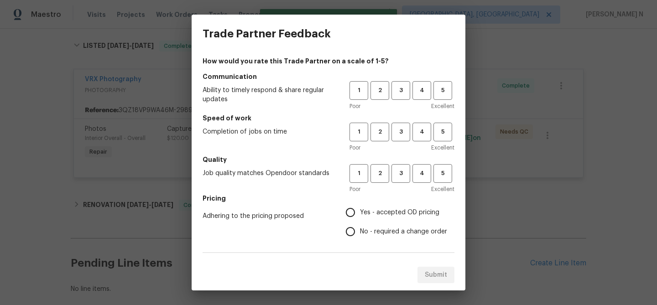
scroll to position [0, 0]
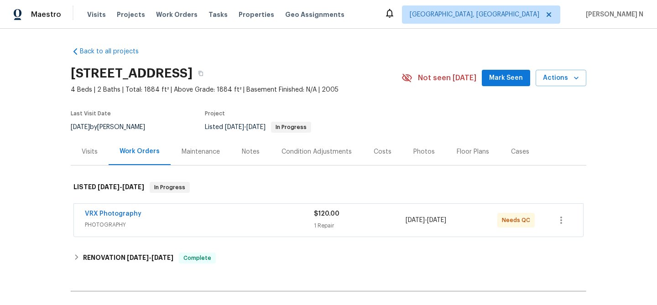
click at [203, 229] on span "PHOTOGRAPHY" at bounding box center [199, 225] width 229 height 9
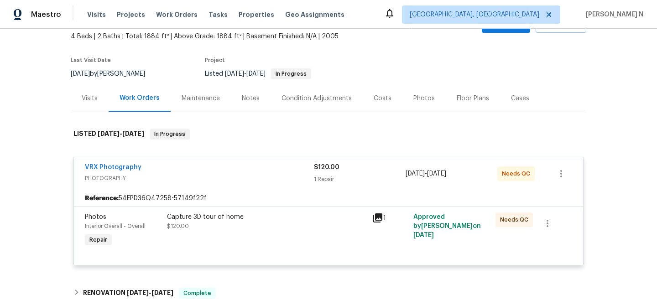
scroll to position [21, 0]
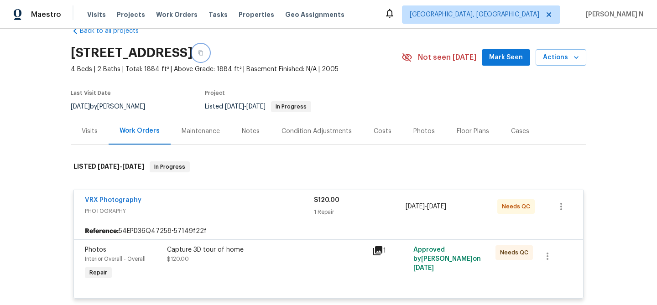
click at [203, 55] on icon "button" at bounding box center [201, 53] width 5 height 5
click at [204, 53] on icon "button" at bounding box center [200, 52] width 5 height 5
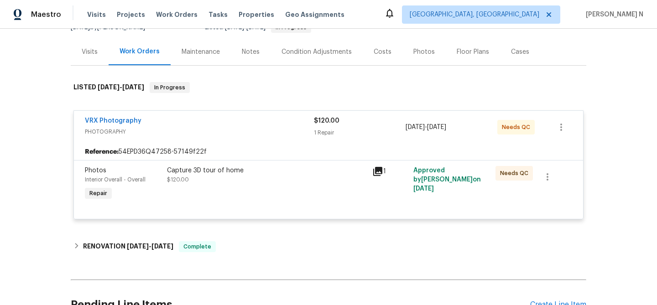
scroll to position [106, 0]
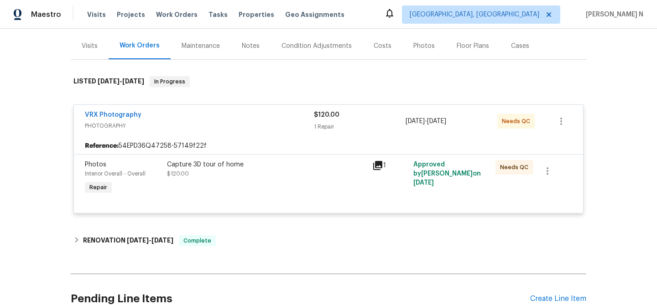
click at [270, 191] on div "Capture 3D tour of home $120.00" at bounding box center [266, 179] width 205 height 42
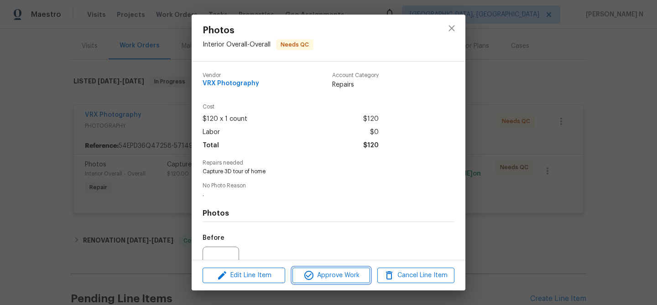
click at [335, 281] on span "Approve Work" at bounding box center [331, 275] width 72 height 11
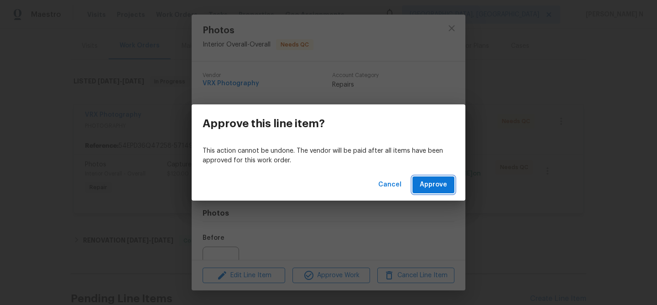
click at [432, 182] on span "Approve" at bounding box center [433, 184] width 27 height 11
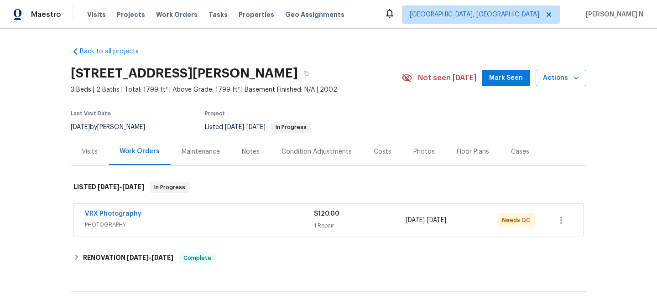
click at [235, 226] on span "PHOTOGRAPHY" at bounding box center [199, 225] width 229 height 9
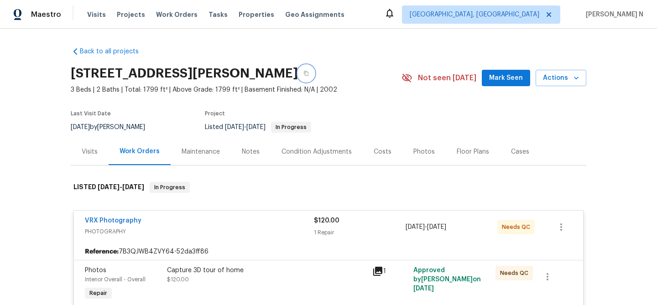
click at [315, 75] on button "button" at bounding box center [306, 73] width 16 height 16
click at [314, 68] on button "button" at bounding box center [306, 73] width 16 height 16
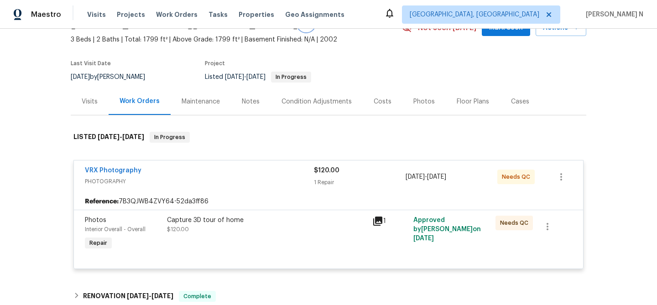
scroll to position [59, 0]
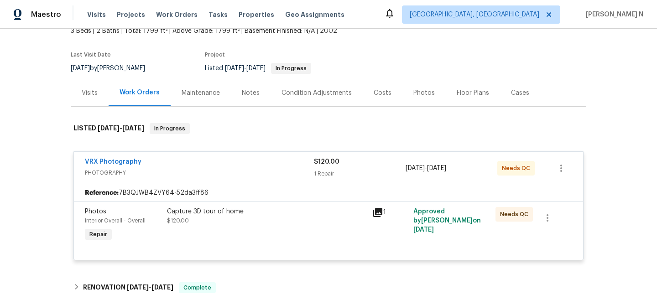
click at [284, 224] on div "Capture 3D tour of home $120.00" at bounding box center [267, 216] width 200 height 18
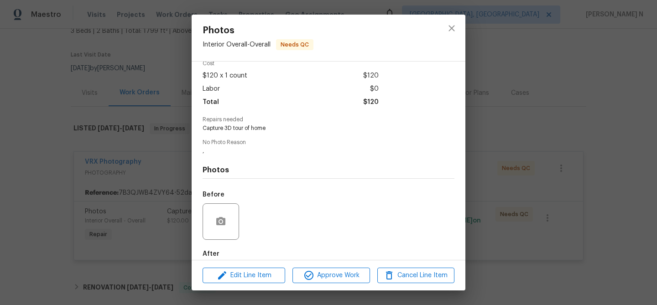
scroll to position [0, 0]
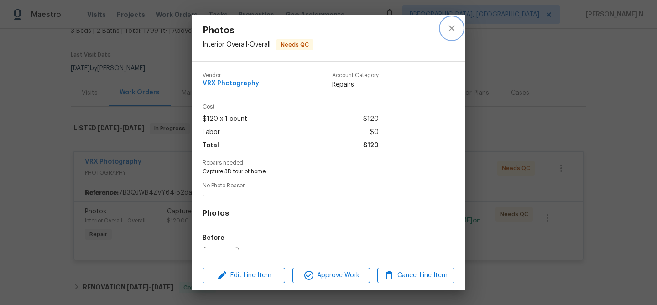
click at [452, 29] on icon "close" at bounding box center [452, 28] width 6 height 6
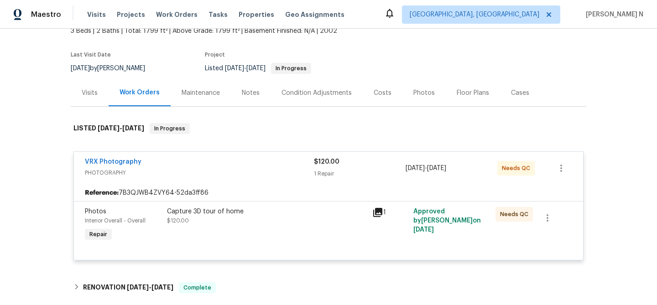
click at [289, 223] on div "Capture 3D tour of home $120.00" at bounding box center [267, 216] width 200 height 18
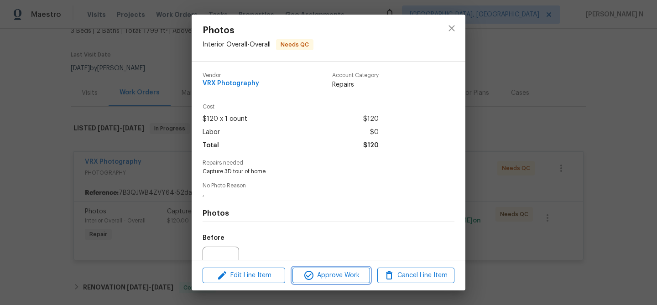
click at [336, 273] on span "Approve Work" at bounding box center [331, 275] width 72 height 11
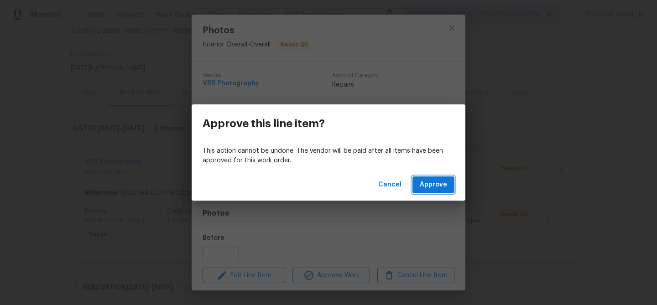
click at [430, 191] on button "Approve" at bounding box center [434, 185] width 42 height 17
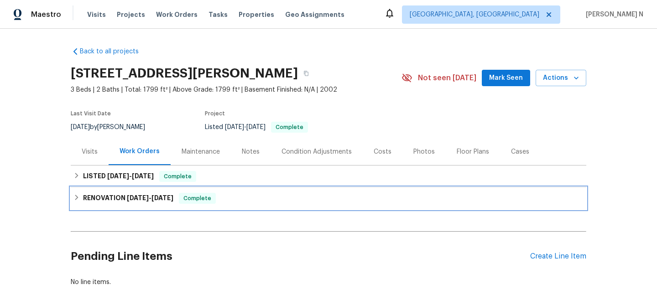
click at [259, 199] on div "RENOVATION [DATE] - [DATE] Complete" at bounding box center [329, 198] width 510 height 11
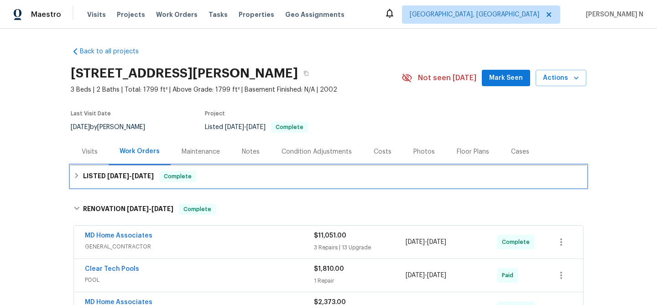
click at [250, 178] on div "LISTED [DATE] - [DATE] Complete" at bounding box center [329, 176] width 510 height 11
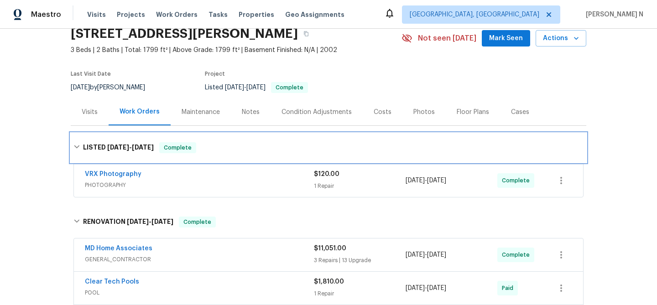
scroll to position [46, 0]
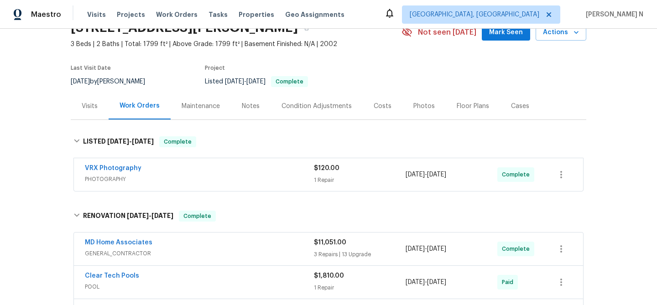
click at [250, 178] on span "PHOTOGRAPHY" at bounding box center [199, 179] width 229 height 9
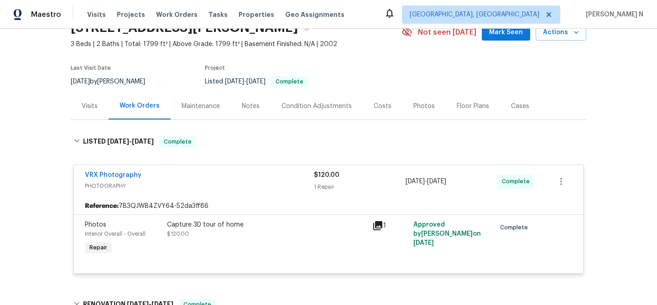
click at [264, 231] on div "Capture 3D tour of home $120.00" at bounding box center [267, 230] width 200 height 18
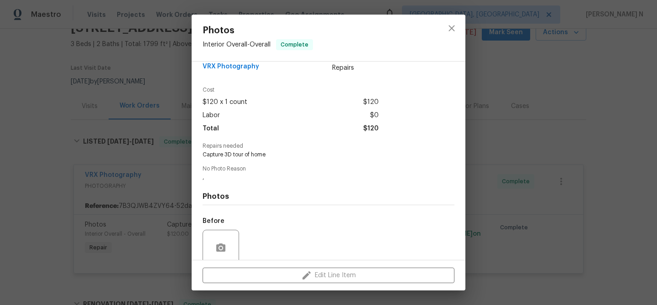
scroll to position [0, 0]
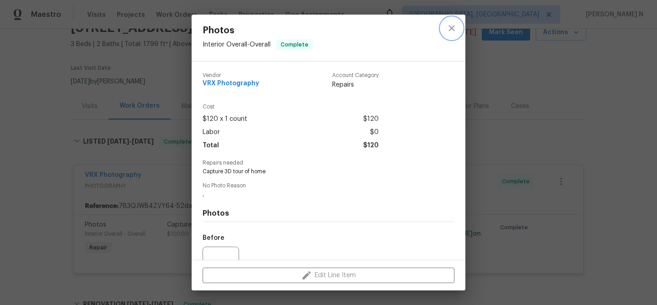
click at [455, 27] on icon "close" at bounding box center [452, 28] width 11 height 11
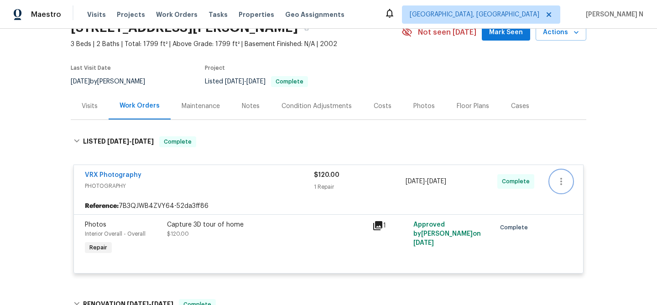
click at [566, 186] on icon "button" at bounding box center [561, 181] width 11 height 11
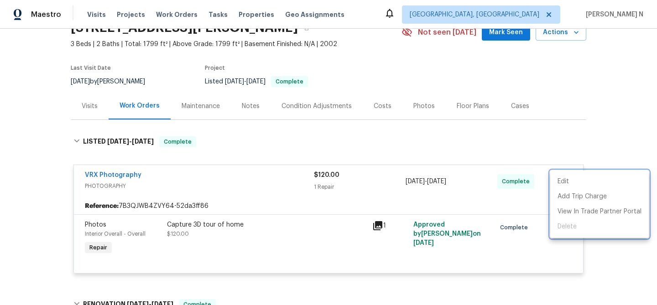
click at [524, 148] on div at bounding box center [328, 152] width 657 height 305
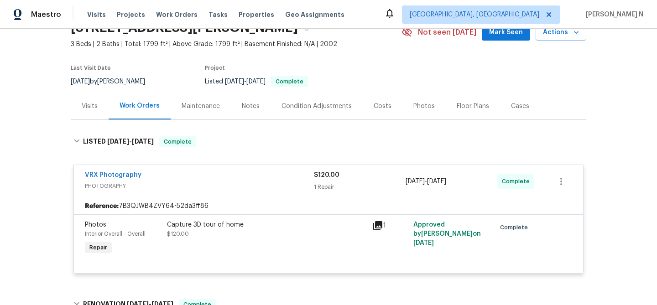
click at [124, 170] on div "VRX Photography PHOTOGRAPHY $120.00 1 Repair 9/26/2025 - 9/26/2025 Complete" at bounding box center [329, 181] width 510 height 33
click at [124, 174] on link "VRX Photography" at bounding box center [113, 175] width 57 height 6
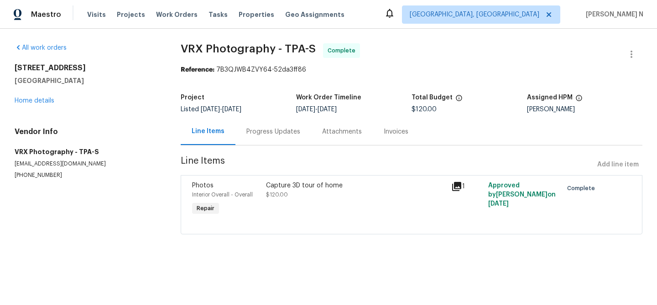
click at [266, 136] on div "Progress Updates" at bounding box center [274, 131] width 54 height 9
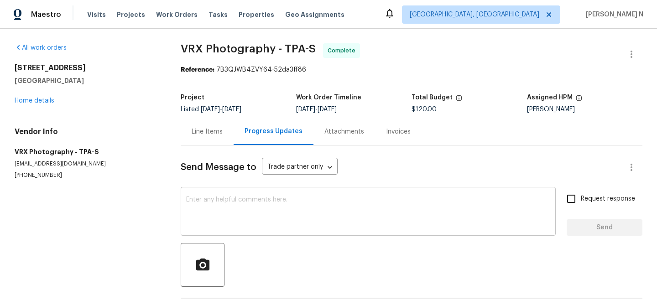
scroll to position [34, 0]
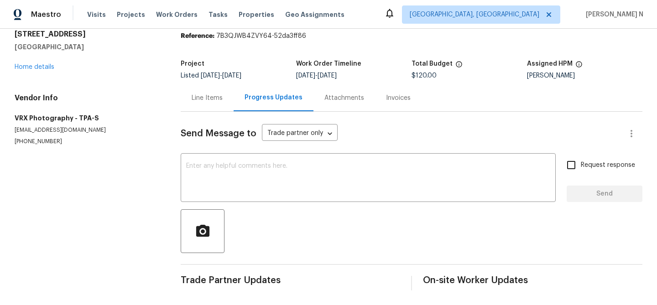
click at [205, 95] on div "Line Items" at bounding box center [207, 98] width 31 height 9
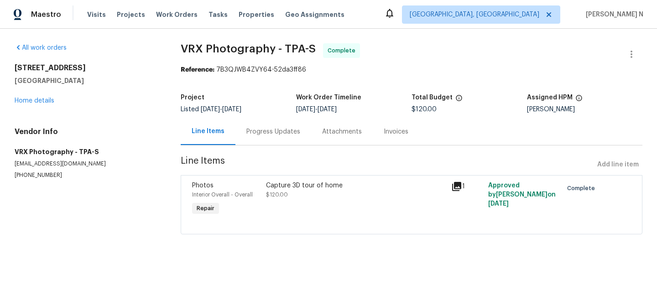
click at [279, 220] on div at bounding box center [411, 223] width 439 height 11
click at [296, 196] on div "Capture 3D tour of home $120.00" at bounding box center [356, 190] width 180 height 18
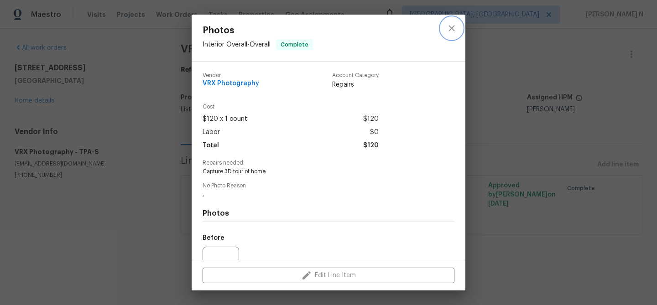
click at [452, 29] on icon "close" at bounding box center [452, 28] width 11 height 11
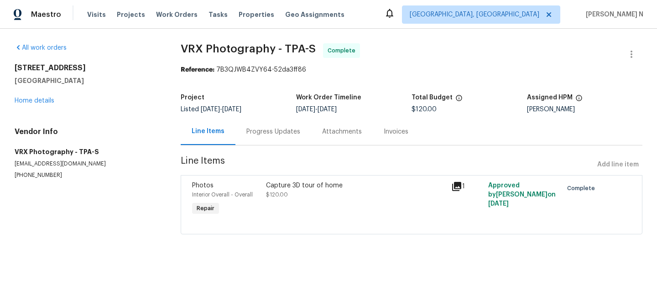
click at [346, 133] on div "Attachments" at bounding box center [342, 131] width 40 height 9
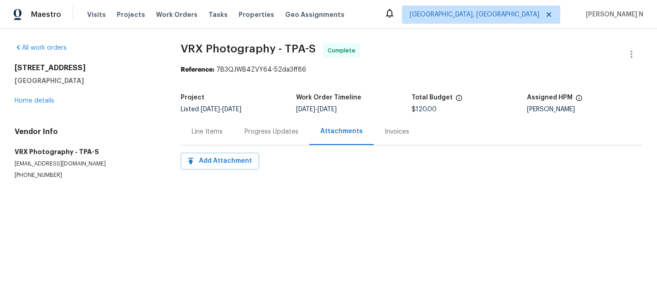
click at [269, 127] on div "Progress Updates" at bounding box center [272, 131] width 54 height 9
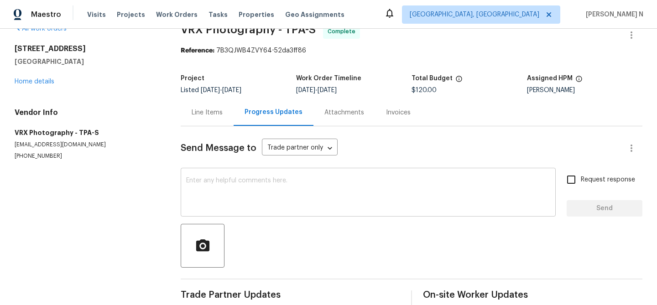
scroll to position [34, 0]
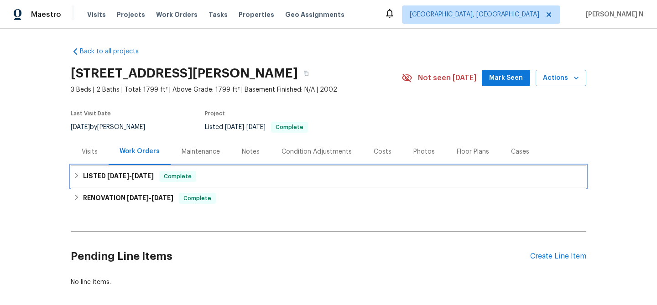
click at [139, 173] on h6 "LISTED [DATE] - [DATE]" at bounding box center [118, 176] width 71 height 11
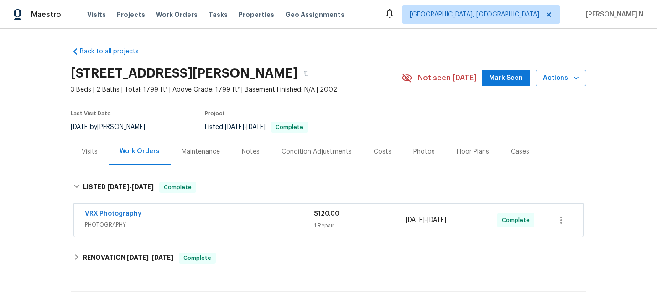
click at [173, 219] on div "VRX Photography" at bounding box center [199, 215] width 229 height 11
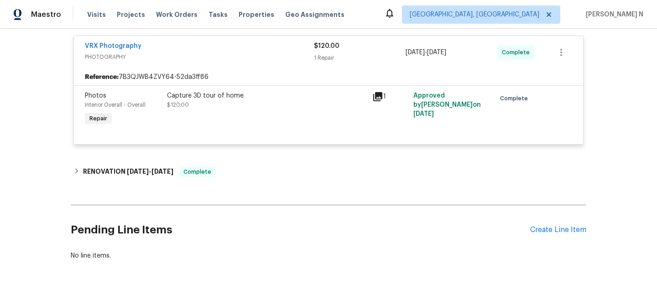
scroll to position [168, 0]
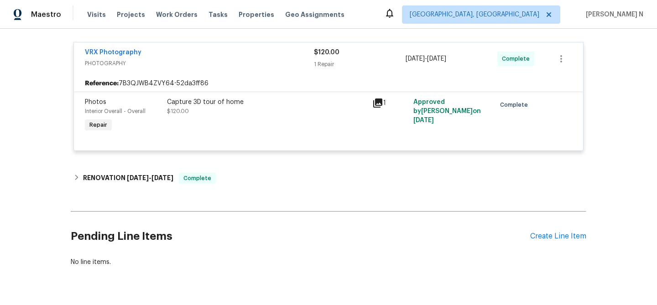
click at [238, 127] on div "Capture 3D tour of home $120.00" at bounding box center [266, 116] width 205 height 42
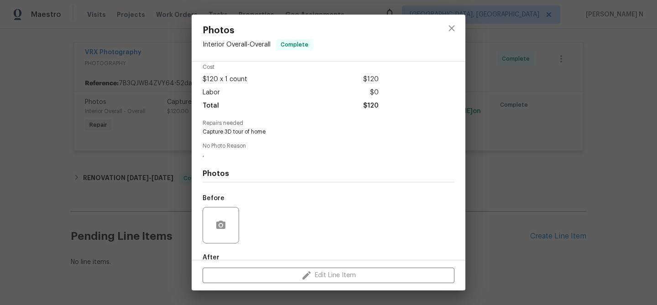
scroll to position [92, 0]
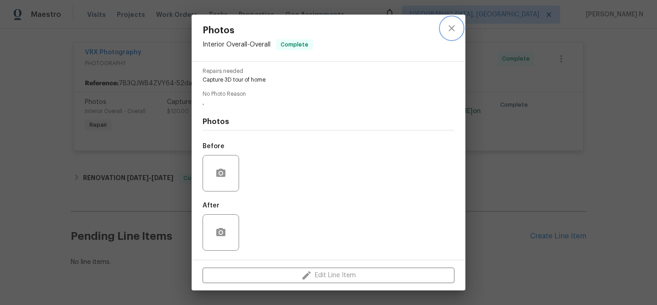
click at [452, 26] on icon "close" at bounding box center [452, 28] width 11 height 11
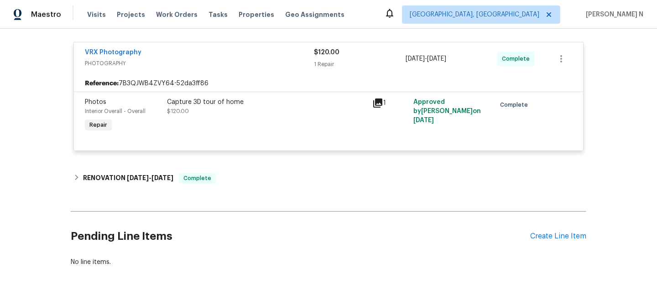
click at [268, 73] on div "VRX Photography PHOTOGRAPHY $120.00 1 Repair [DATE] - [DATE] Complete" at bounding box center [329, 58] width 510 height 33
click at [124, 54] on link "VRX Photography" at bounding box center [113, 52] width 57 height 6
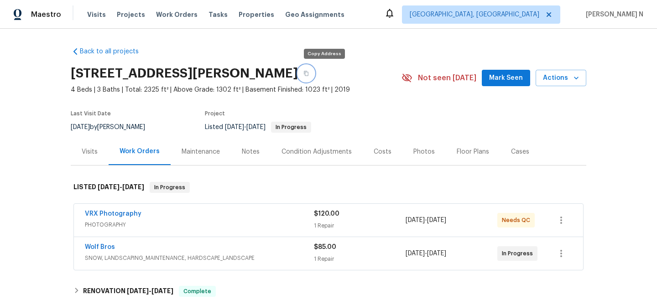
click at [315, 77] on button "button" at bounding box center [306, 73] width 16 height 16
click at [282, 209] on div "VRX Photography PHOTOGRAPHY $120.00 1 Repair [DATE] - [DATE] Needs QC" at bounding box center [329, 220] width 510 height 33
click at [281, 215] on div "VRX Photography" at bounding box center [199, 215] width 229 height 11
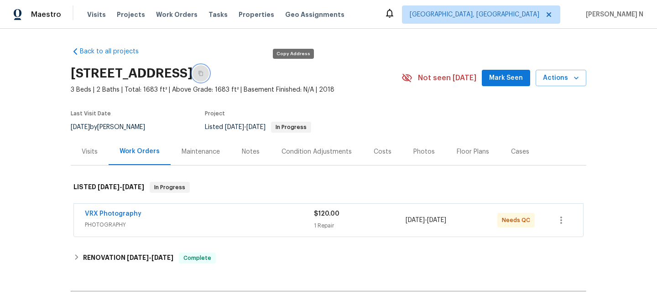
click at [209, 75] on button "button" at bounding box center [201, 73] width 16 height 16
click at [204, 73] on icon "button" at bounding box center [200, 73] width 5 height 5
click at [283, 226] on span "PHOTOGRAPHY" at bounding box center [199, 225] width 229 height 9
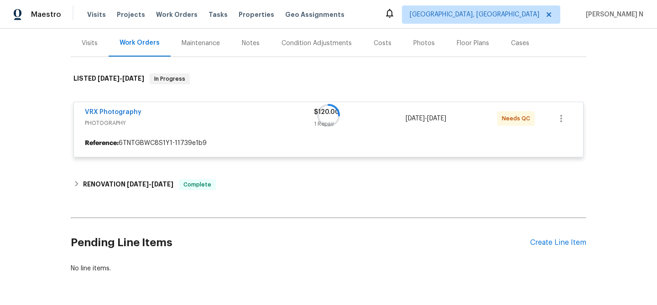
scroll to position [118, 0]
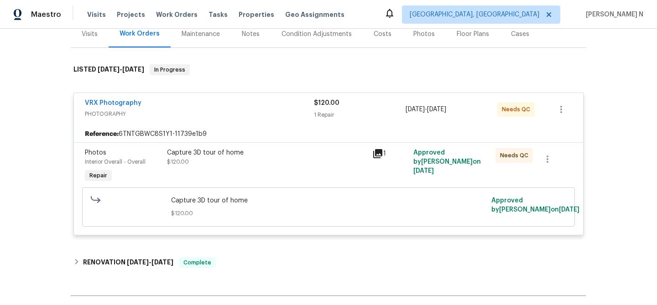
click at [273, 202] on span "Capture 3D tour of home" at bounding box center [328, 200] width 315 height 9
click at [280, 173] on div "Capture 3D tour of home $120.00" at bounding box center [266, 167] width 205 height 42
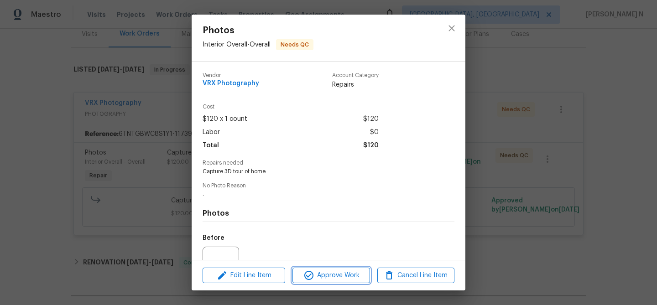
click at [331, 272] on span "Approve Work" at bounding box center [331, 275] width 72 height 11
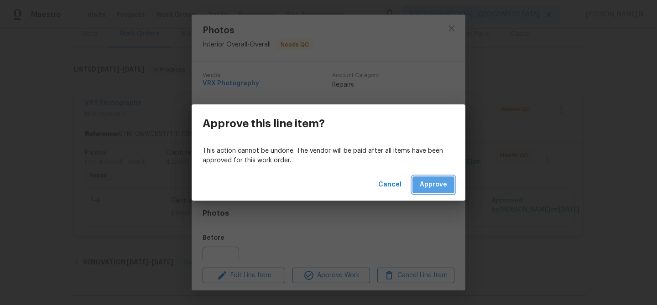
click at [441, 183] on span "Approve" at bounding box center [433, 184] width 27 height 11
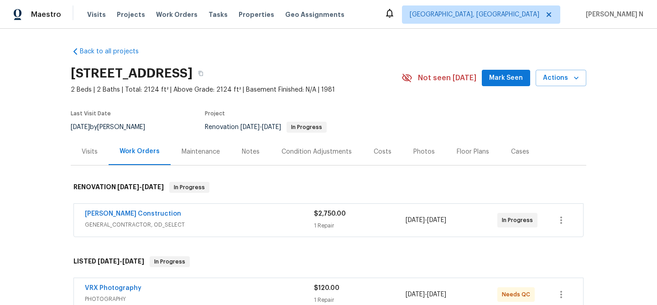
click at [197, 150] on div "Maintenance" at bounding box center [201, 151] width 38 height 9
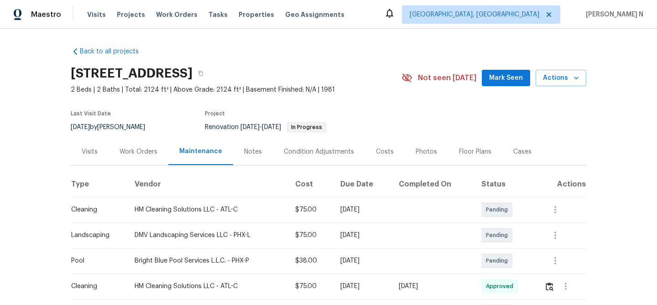
click at [118, 149] on div "Work Orders" at bounding box center [139, 151] width 60 height 27
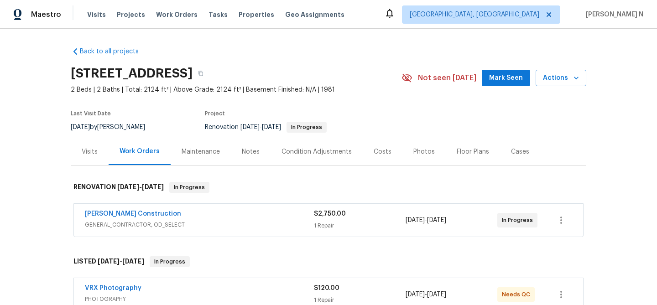
click at [224, 222] on span "GENERAL_CONTRACTOR, OD_SELECT" at bounding box center [199, 225] width 229 height 9
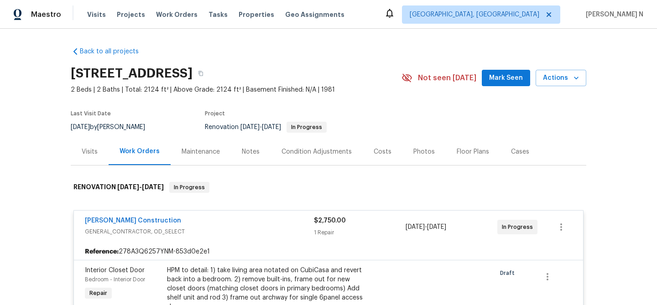
click at [224, 222] on div "[PERSON_NAME] Construction" at bounding box center [199, 221] width 229 height 11
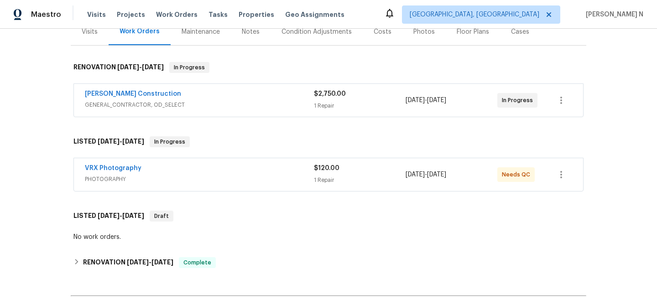
scroll to position [137, 0]
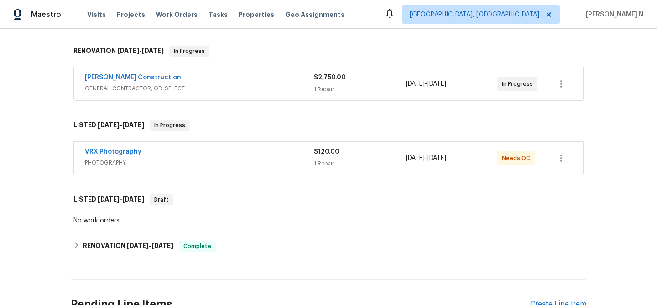
click at [235, 165] on span "PHOTOGRAPHY" at bounding box center [199, 162] width 229 height 9
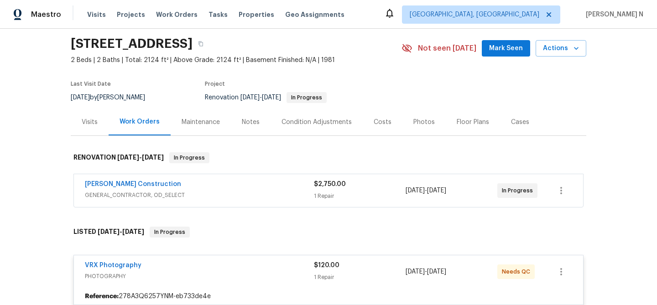
scroll to position [22, 0]
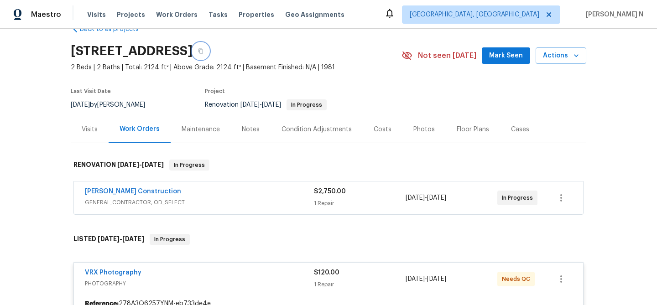
click at [204, 53] on icon "button" at bounding box center [200, 50] width 5 height 5
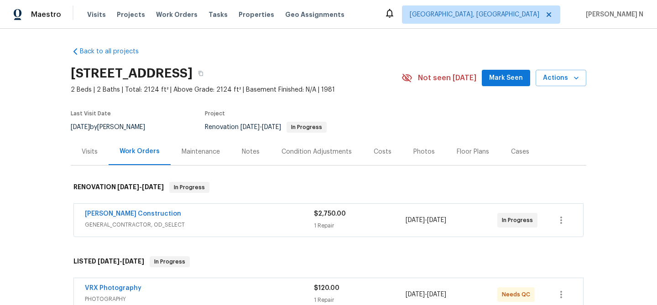
click at [195, 152] on div "Maintenance" at bounding box center [201, 151] width 38 height 9
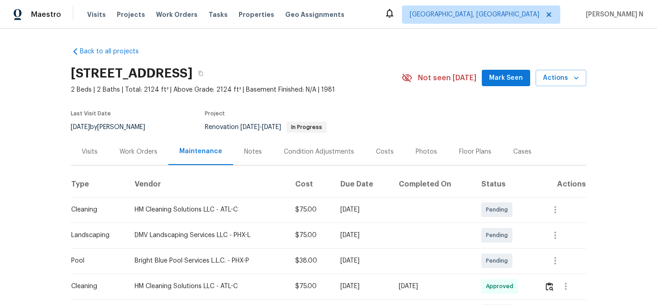
click at [130, 146] on div "Work Orders" at bounding box center [139, 151] width 60 height 27
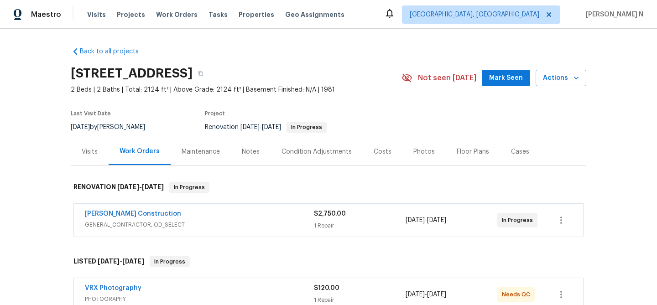
scroll to position [146, 0]
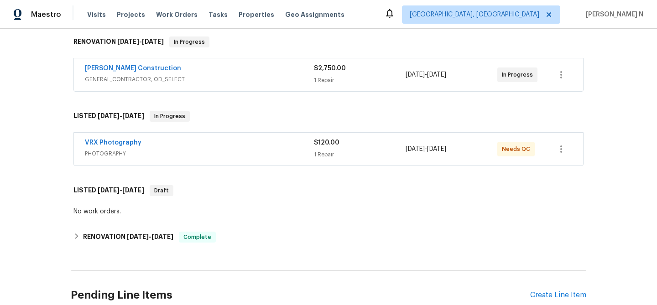
click at [229, 162] on div "VRX Photography PHOTOGRAPHY $120.00 1 Repair 9/27/2025 - 9/29/2025 Needs QC" at bounding box center [329, 149] width 510 height 33
click at [235, 145] on div "VRX Photography" at bounding box center [199, 143] width 229 height 11
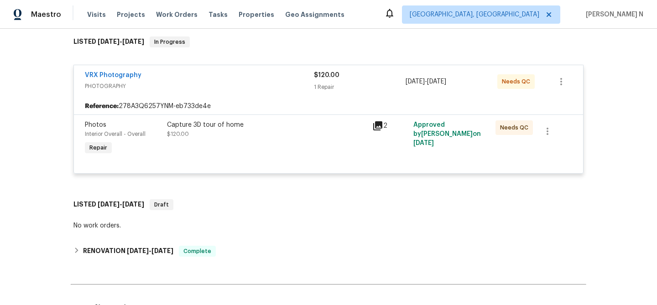
scroll to position [223, 0]
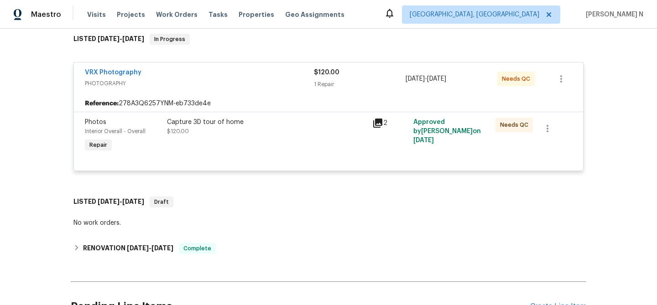
click at [235, 145] on div "Capture 3D tour of home $120.00" at bounding box center [266, 136] width 205 height 42
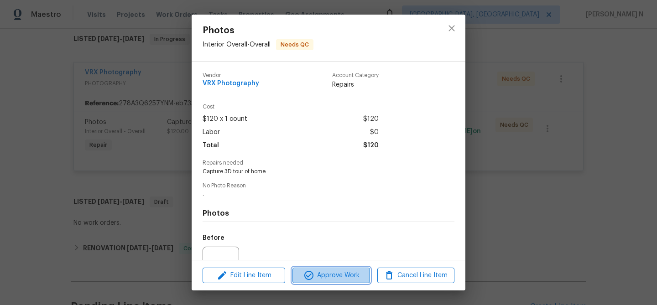
click at [341, 269] on button "Approve Work" at bounding box center [331, 276] width 77 height 16
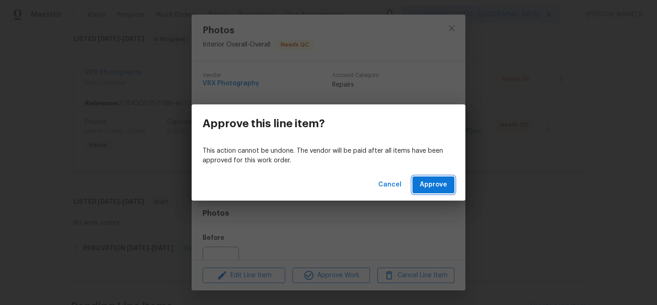
click at [439, 187] on span "Approve" at bounding box center [433, 184] width 27 height 11
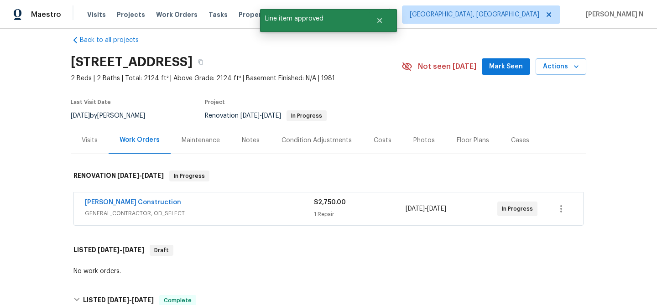
scroll to position [11, 0]
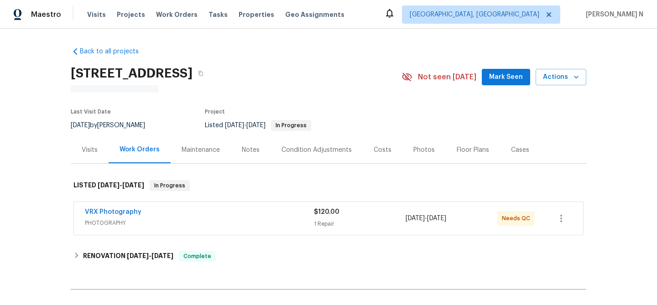
click at [205, 156] on div "Maintenance" at bounding box center [201, 150] width 60 height 27
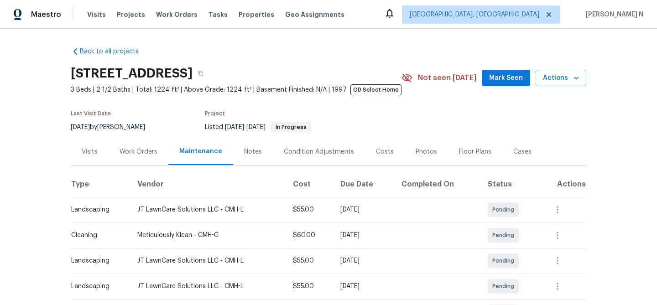
click at [129, 148] on div "Work Orders" at bounding box center [139, 151] width 38 height 9
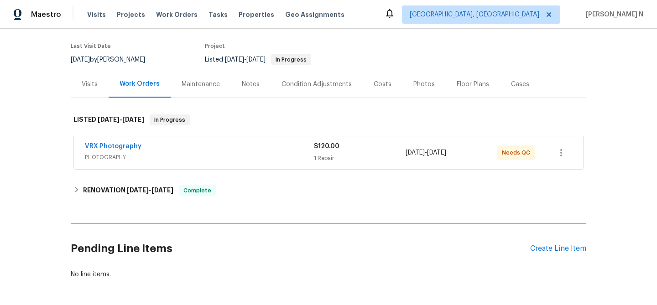
scroll to position [75, 0]
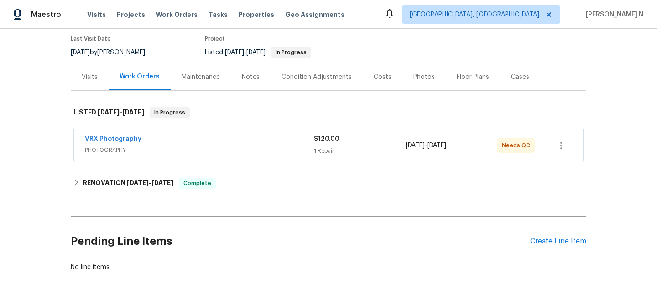
click at [265, 144] on div "VRX Photography" at bounding box center [199, 140] width 229 height 11
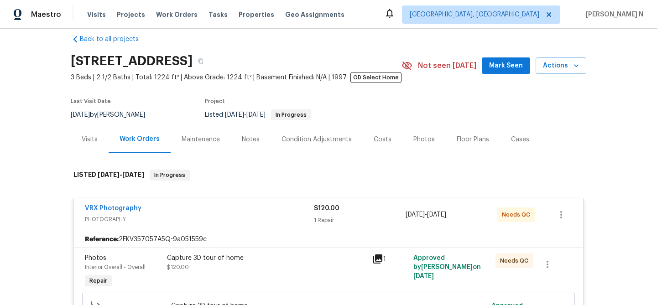
scroll to position [0, 0]
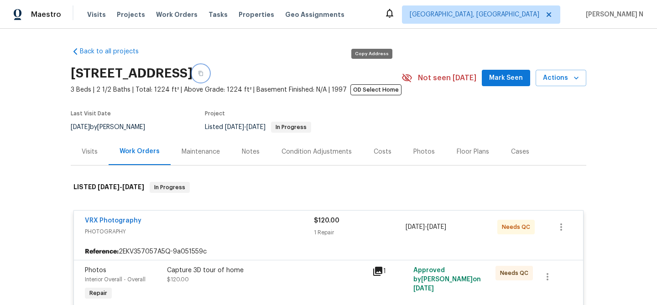
click at [204, 73] on icon "button" at bounding box center [200, 73] width 5 height 5
click at [204, 75] on icon "button" at bounding box center [200, 73] width 5 height 5
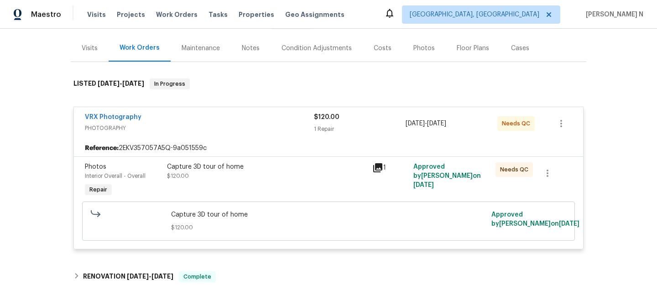
scroll to position [141, 0]
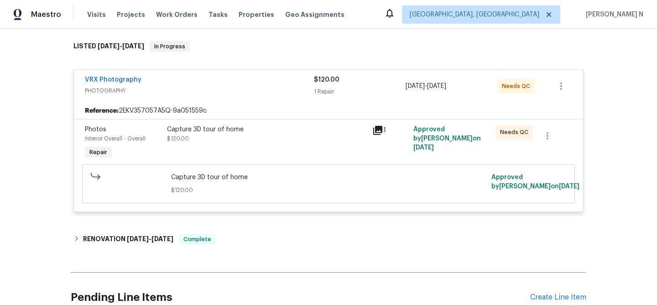
click at [311, 137] on div "Capture 3D tour of home $120.00" at bounding box center [267, 134] width 200 height 18
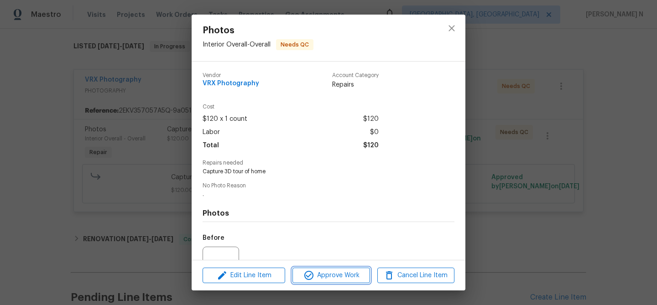
click at [323, 275] on span "Approve Work" at bounding box center [331, 275] width 72 height 11
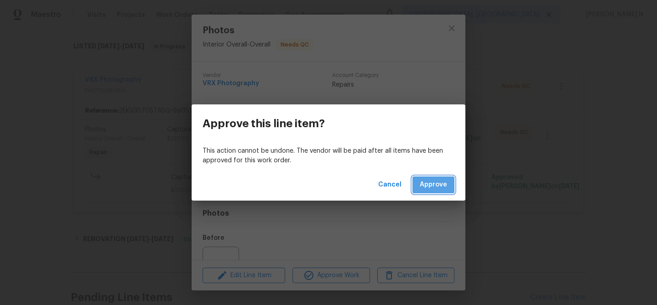
click at [451, 189] on button "Approve" at bounding box center [434, 185] width 42 height 17
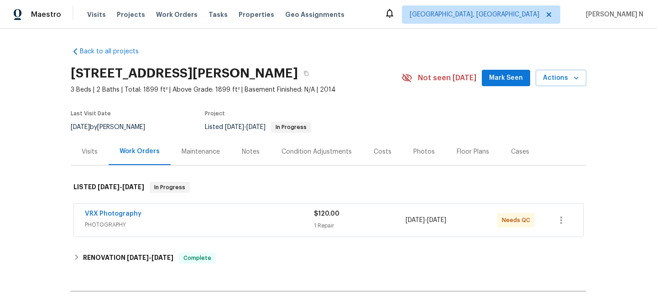
click at [163, 219] on div "VRX Photography" at bounding box center [199, 215] width 229 height 11
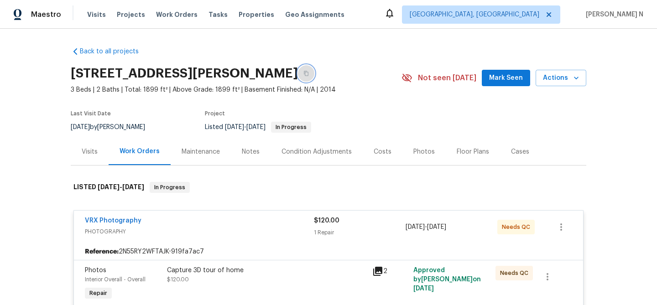
click at [309, 75] on icon "button" at bounding box center [306, 73] width 5 height 5
click at [309, 72] on icon "button" at bounding box center [306, 73] width 5 height 5
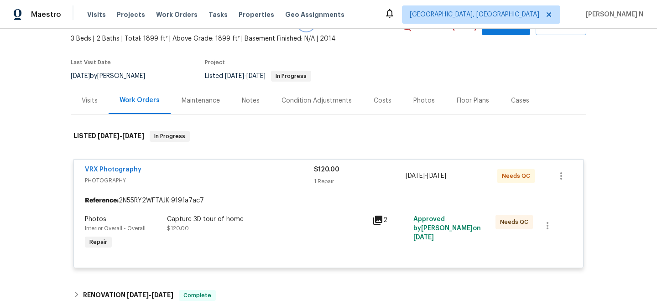
scroll to position [81, 0]
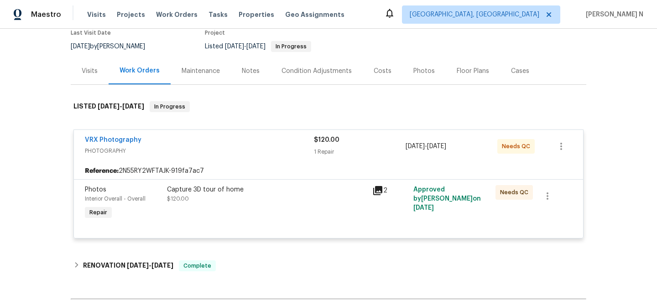
click at [245, 196] on div "Capture 3D tour of home $120.00" at bounding box center [267, 194] width 200 height 18
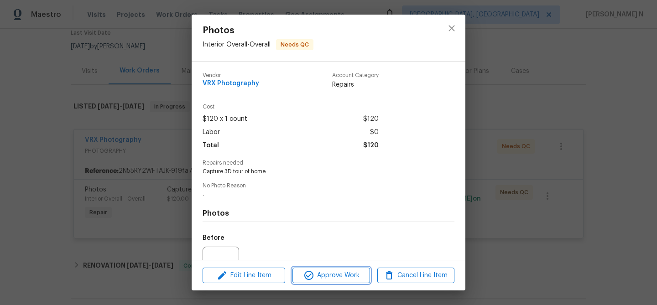
click at [348, 279] on span "Approve Work" at bounding box center [331, 275] width 72 height 11
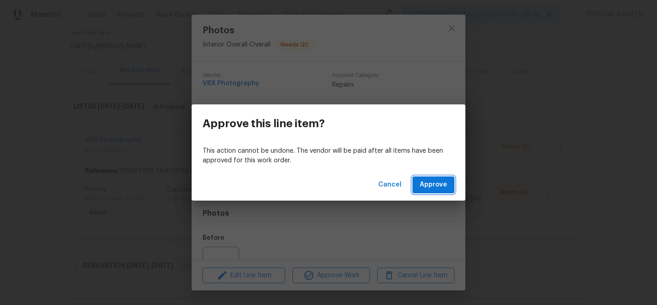
click at [430, 185] on span "Approve" at bounding box center [433, 184] width 27 height 11
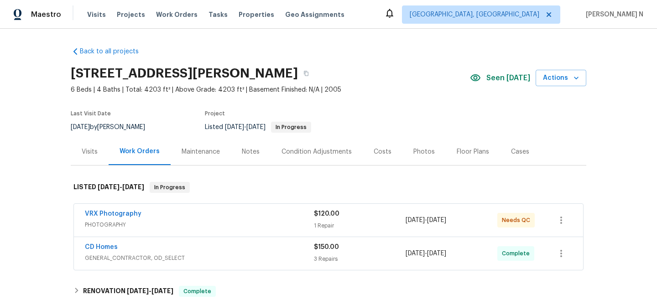
click at [199, 155] on div "Maintenance" at bounding box center [201, 151] width 38 height 9
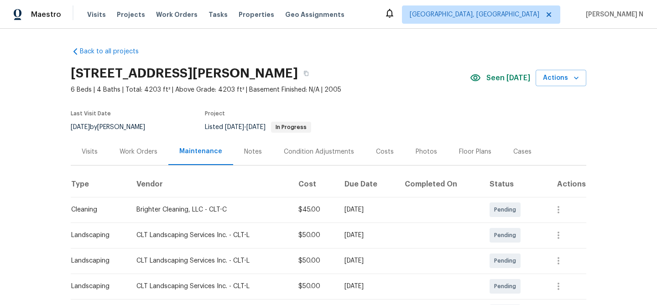
click at [128, 153] on div "Work Orders" at bounding box center [139, 151] width 38 height 9
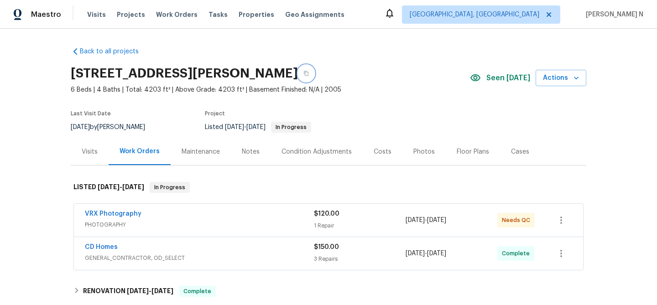
click at [304, 73] on icon "button" at bounding box center [306, 73] width 5 height 5
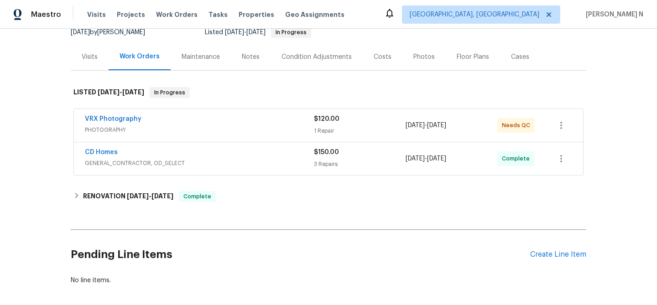
scroll to position [109, 0]
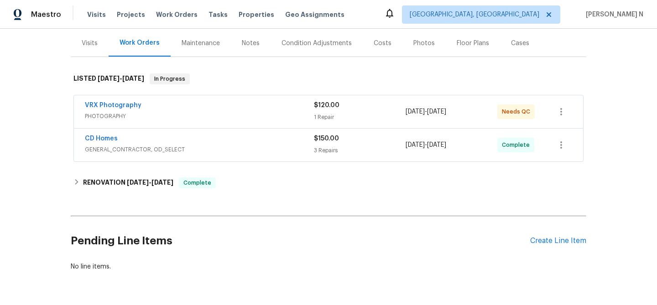
click at [232, 101] on div "VRX Photography" at bounding box center [199, 106] width 229 height 11
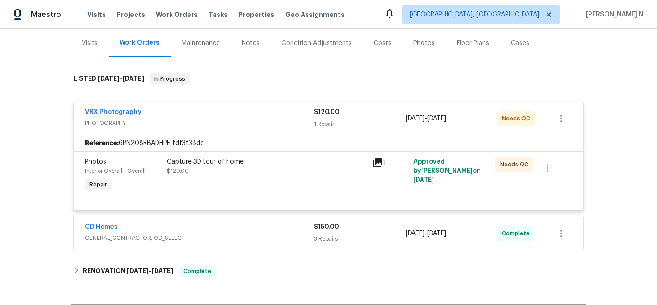
click at [231, 184] on div "Capture 3D tour of home $120.00" at bounding box center [266, 176] width 205 height 42
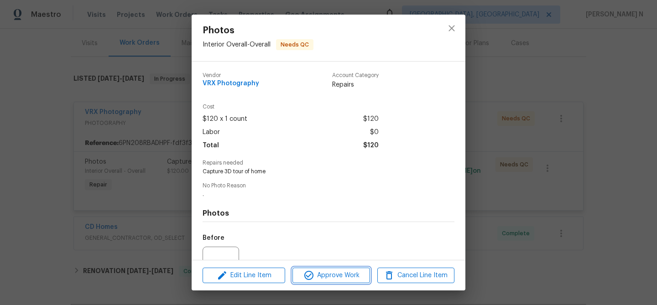
click at [325, 277] on span "Approve Work" at bounding box center [331, 275] width 72 height 11
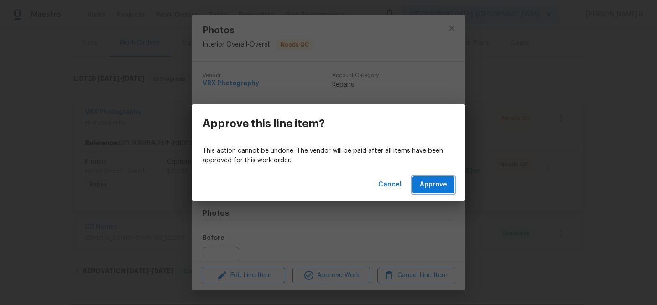
click at [419, 182] on button "Approve" at bounding box center [434, 185] width 42 height 17
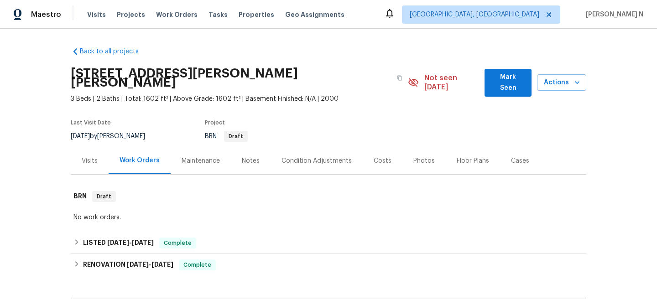
click at [195, 159] on div "Maintenance" at bounding box center [201, 160] width 60 height 27
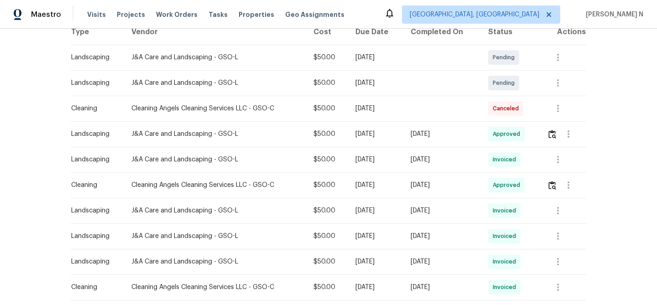
scroll to position [139, 0]
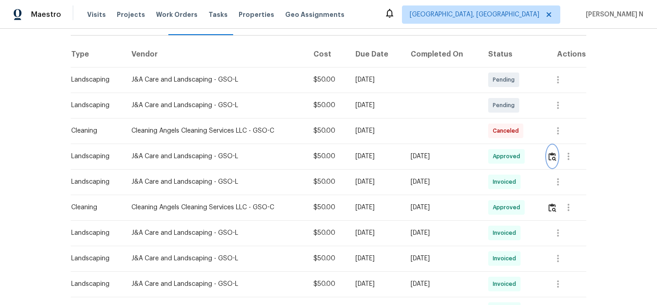
click at [552, 152] on img "button" at bounding box center [553, 156] width 8 height 9
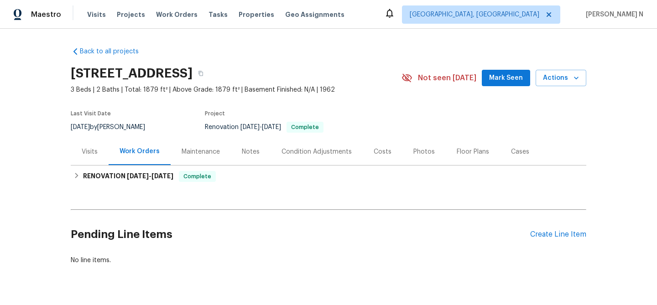
click at [209, 150] on div "Maintenance" at bounding box center [201, 151] width 38 height 9
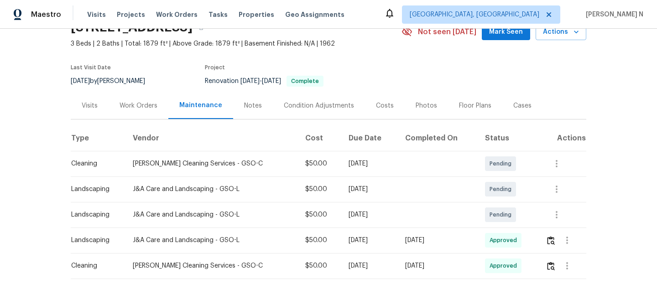
scroll to position [75, 0]
